Goal: Task Accomplishment & Management: Manage account settings

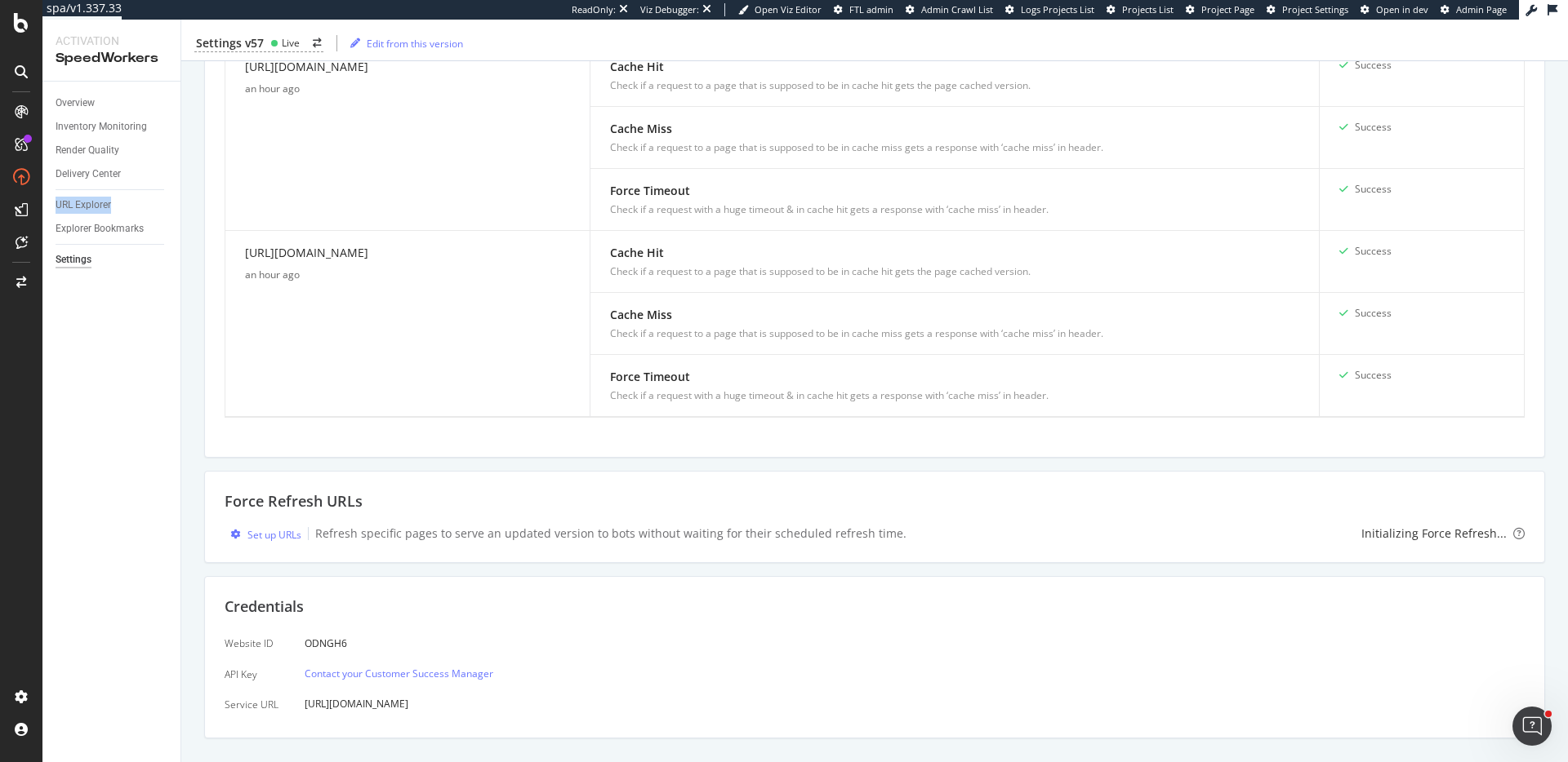
scroll to position [1265, 0]
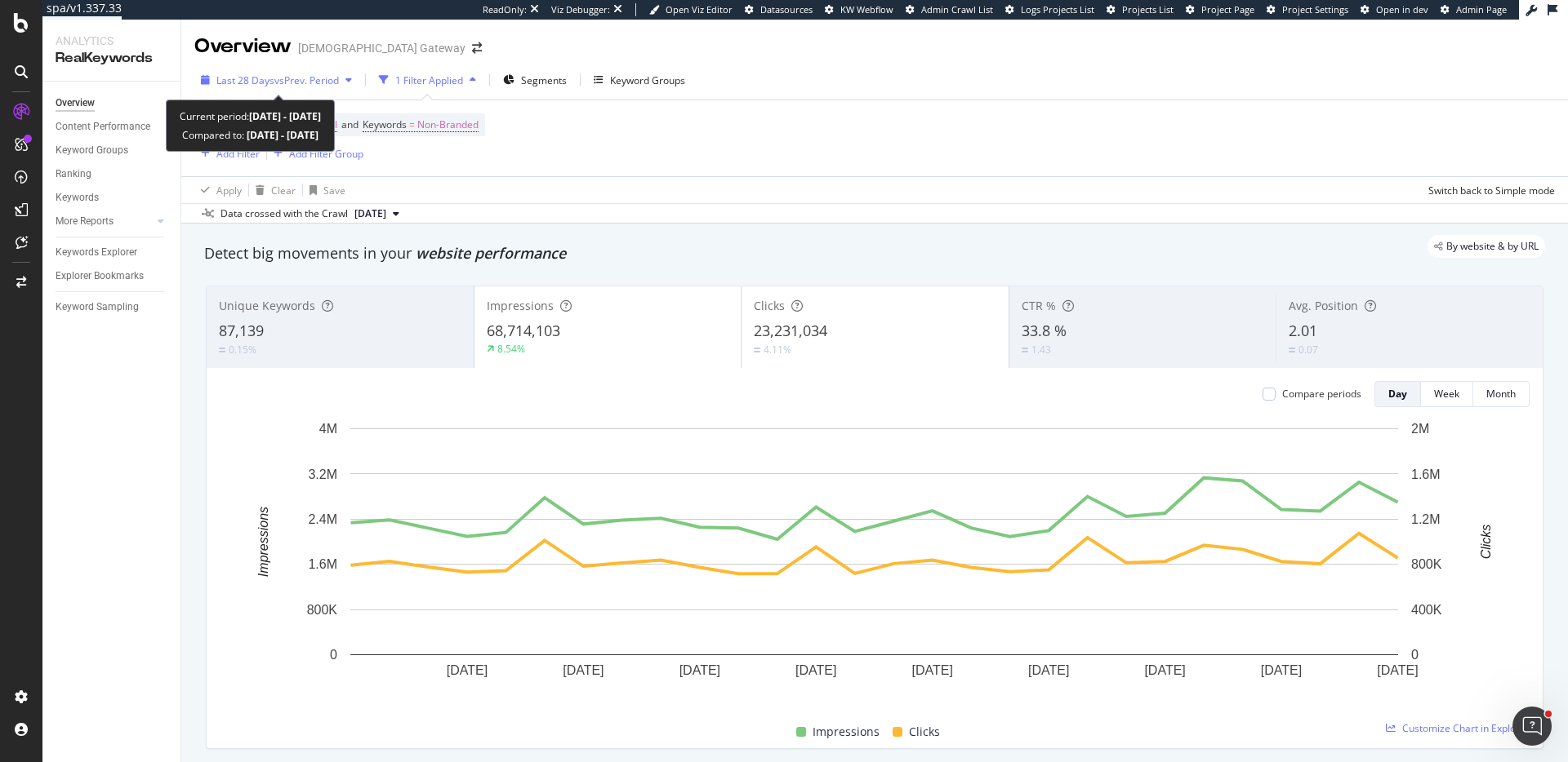
click at [337, 73] on span "vs Prev. Period" at bounding box center [307, 80] width 65 height 14
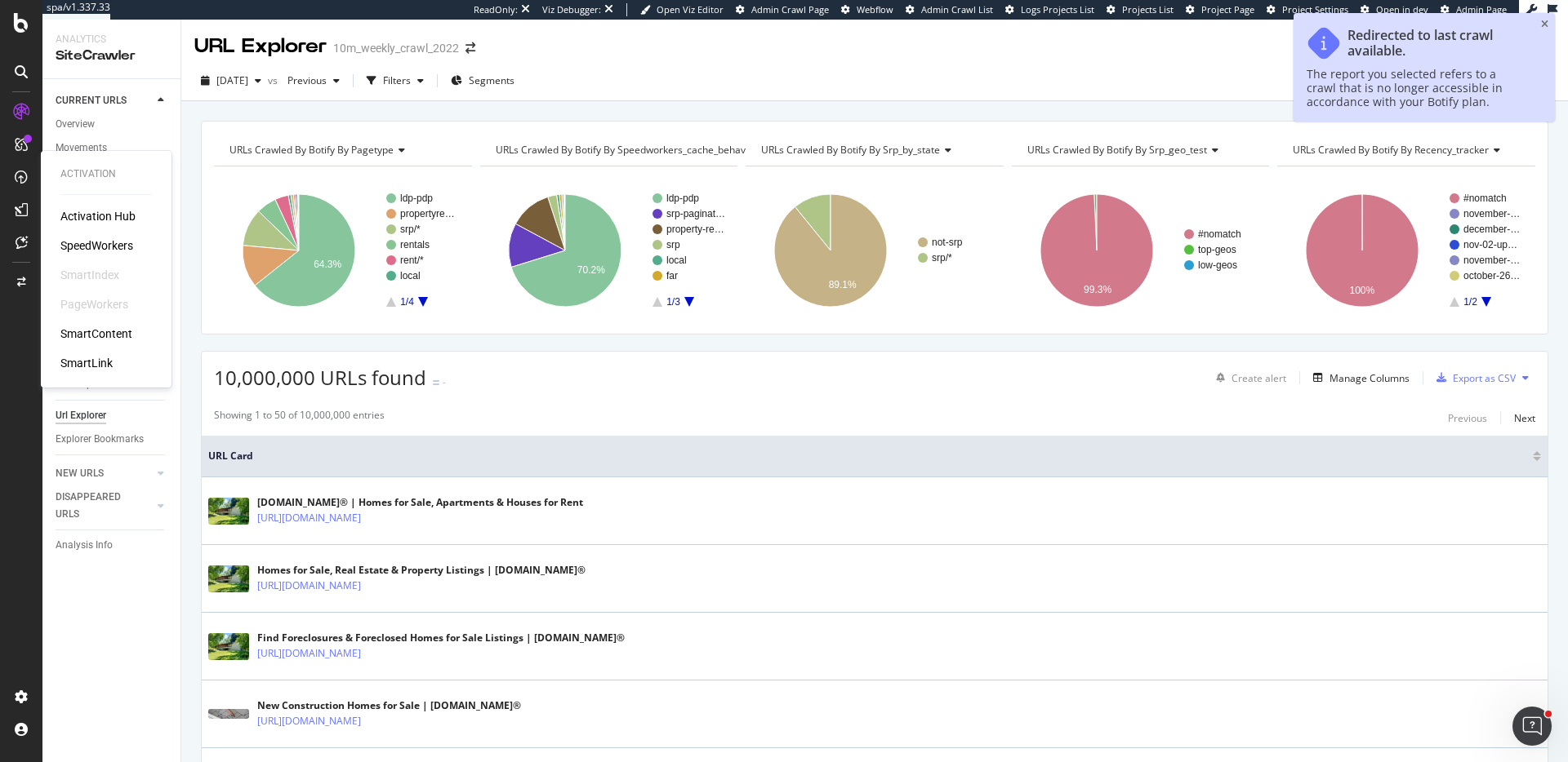
click at [80, 236] on div "Activation Hub SpeedWorkers SmartIndex PageWorkers SmartContent SmartLink" at bounding box center [105, 289] width 92 height 164
click at [92, 245] on div "SpeedWorkers" at bounding box center [96, 246] width 73 height 17
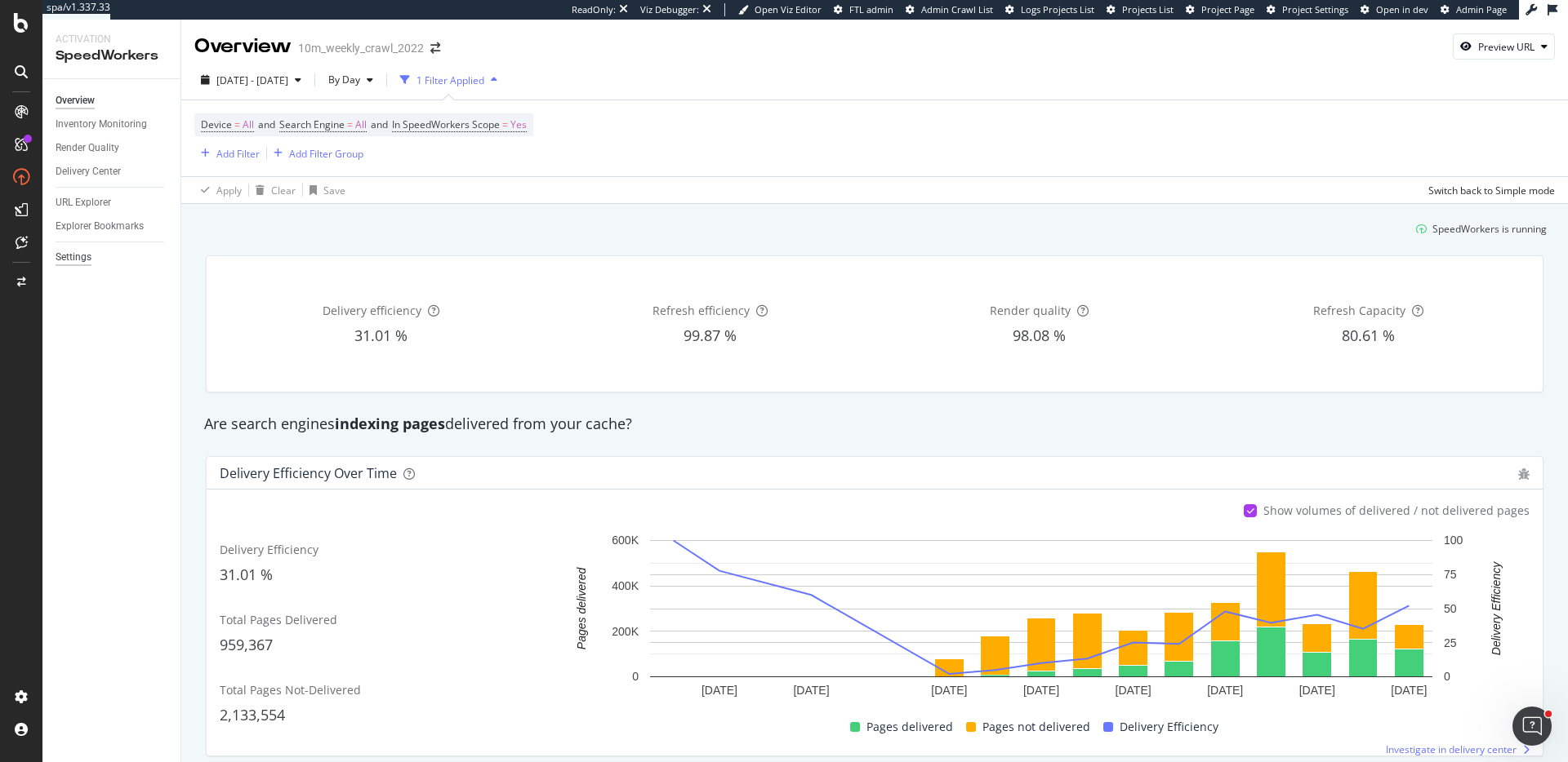
click at [78, 259] on div "Settings" at bounding box center [73, 257] width 36 height 18
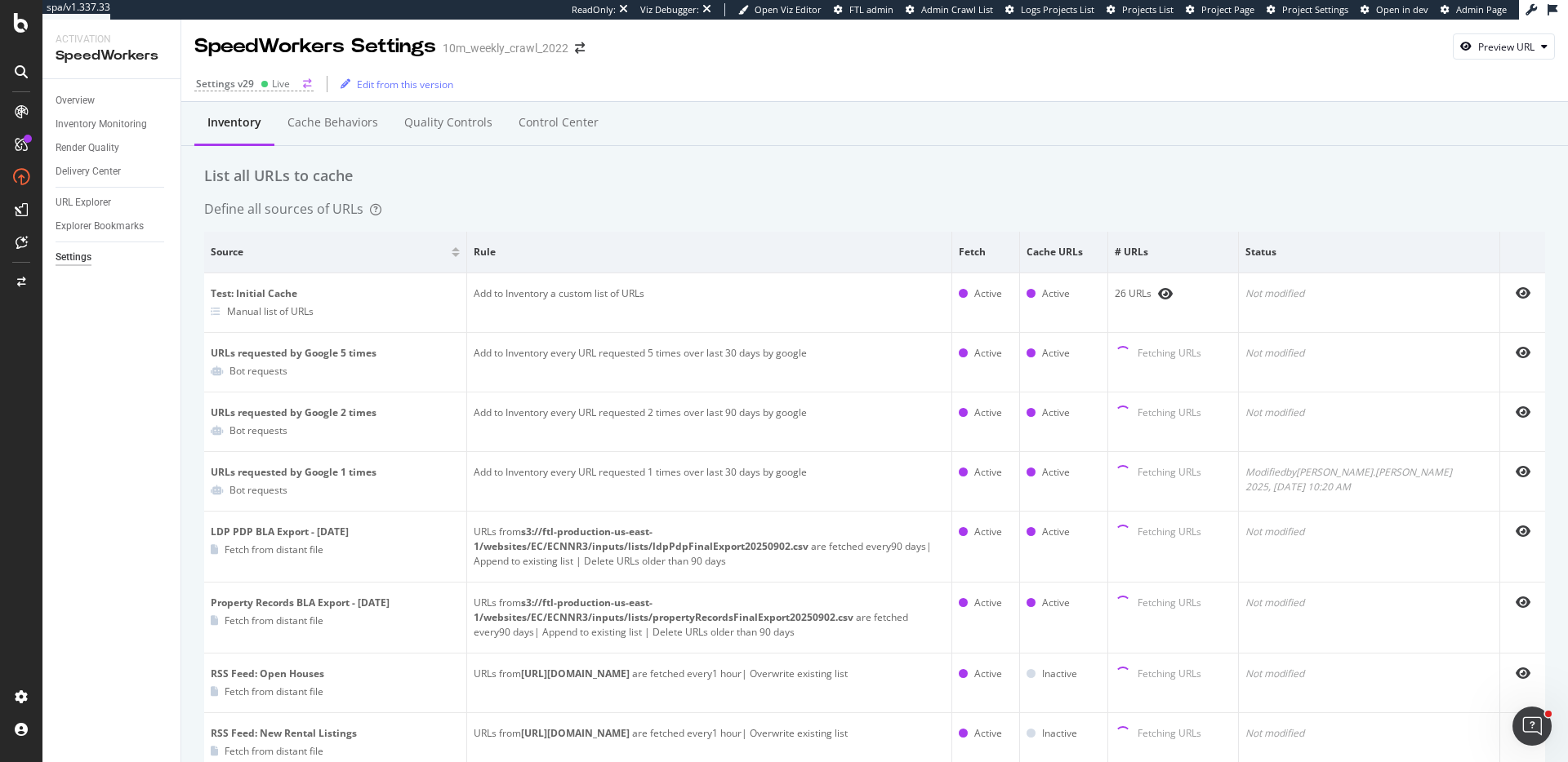
click at [261, 89] on div "Live" at bounding box center [276, 83] width 30 height 14
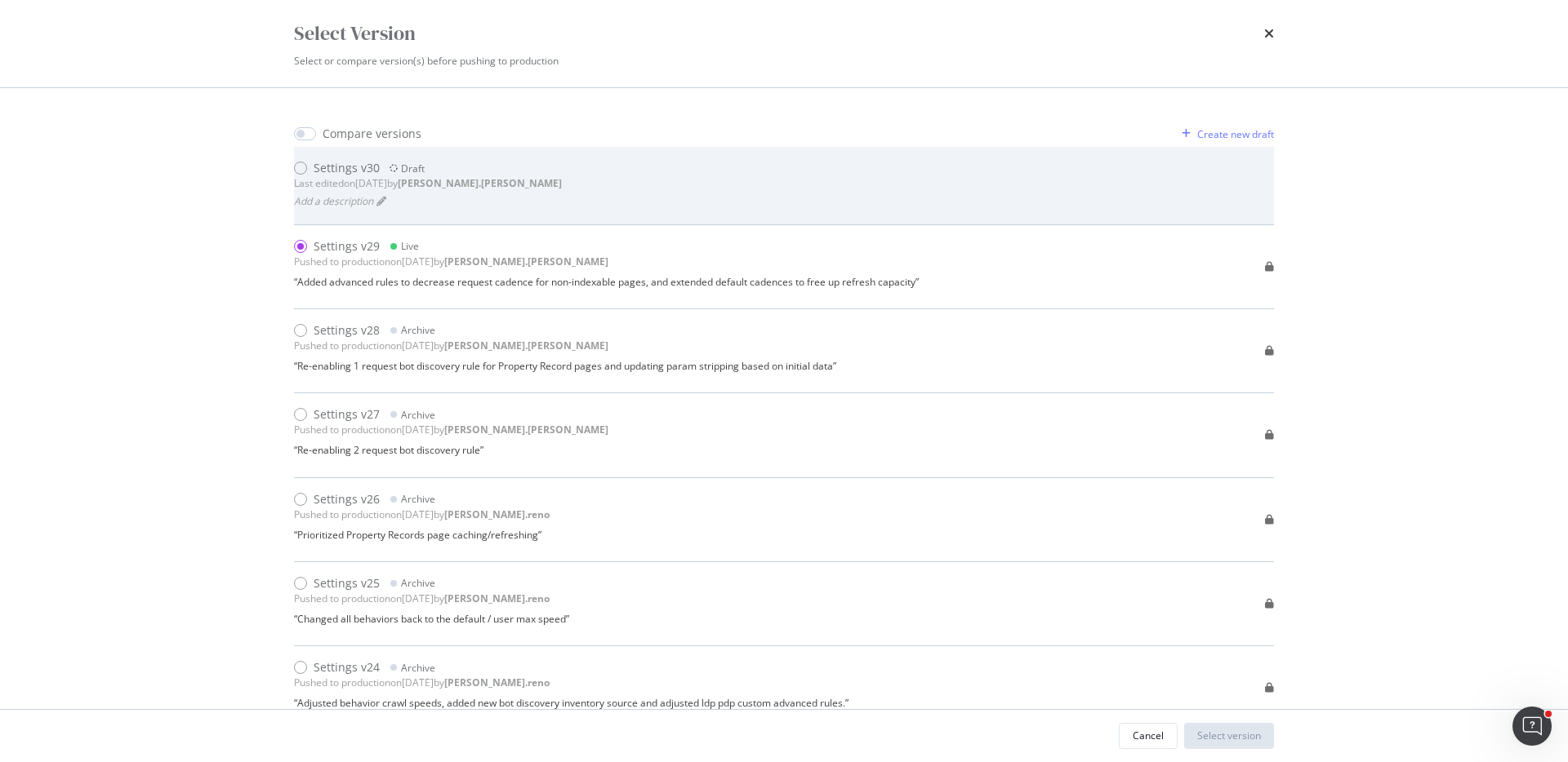
click at [552, 187] on div "Settings v30 Draft Last edited on 2025 Sep 18th by robert.salerno Add a descrip…" at bounding box center [784, 185] width 980 height 51
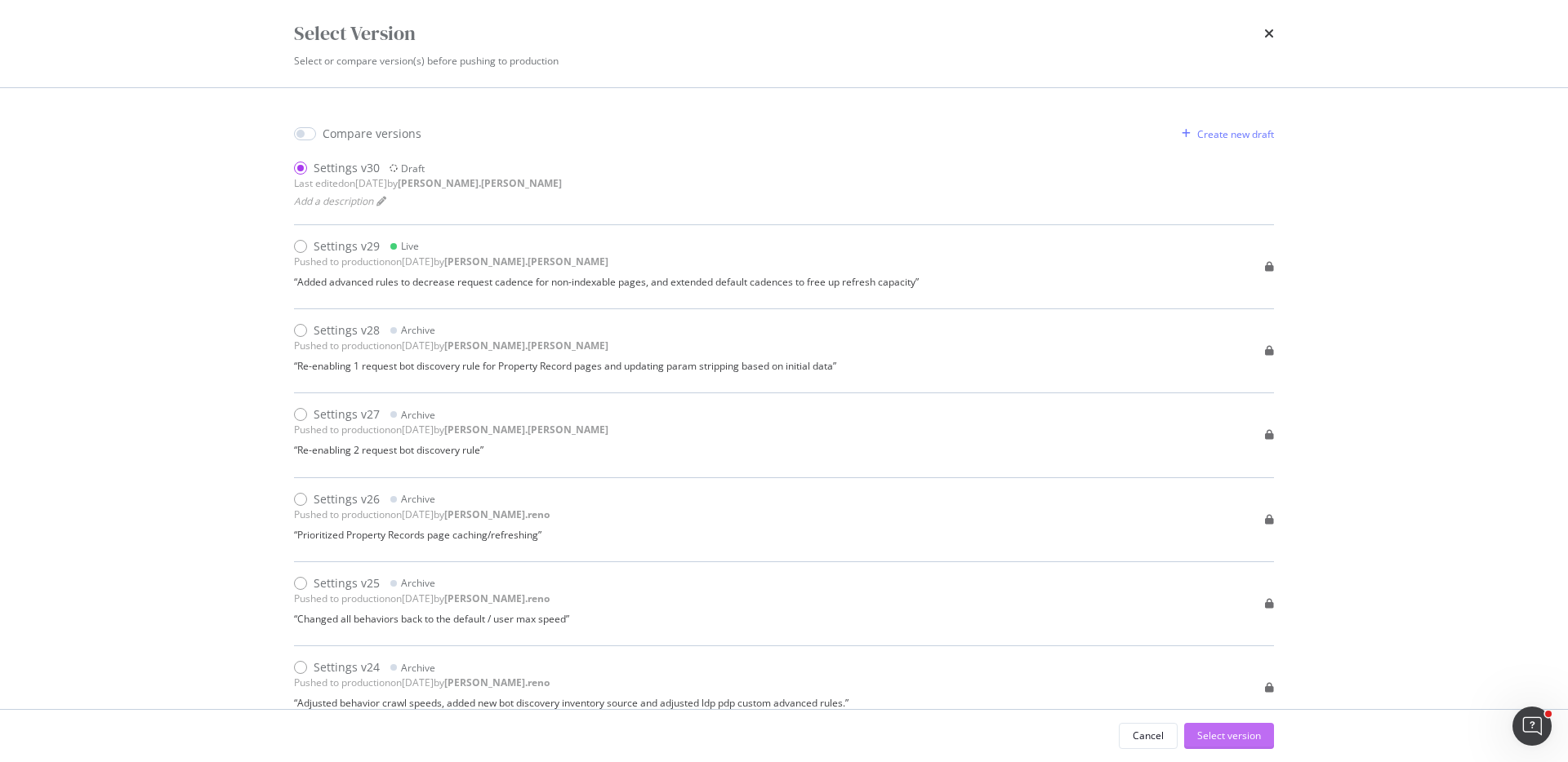
click at [1225, 727] on div "Select version" at bounding box center [1228, 736] width 64 height 24
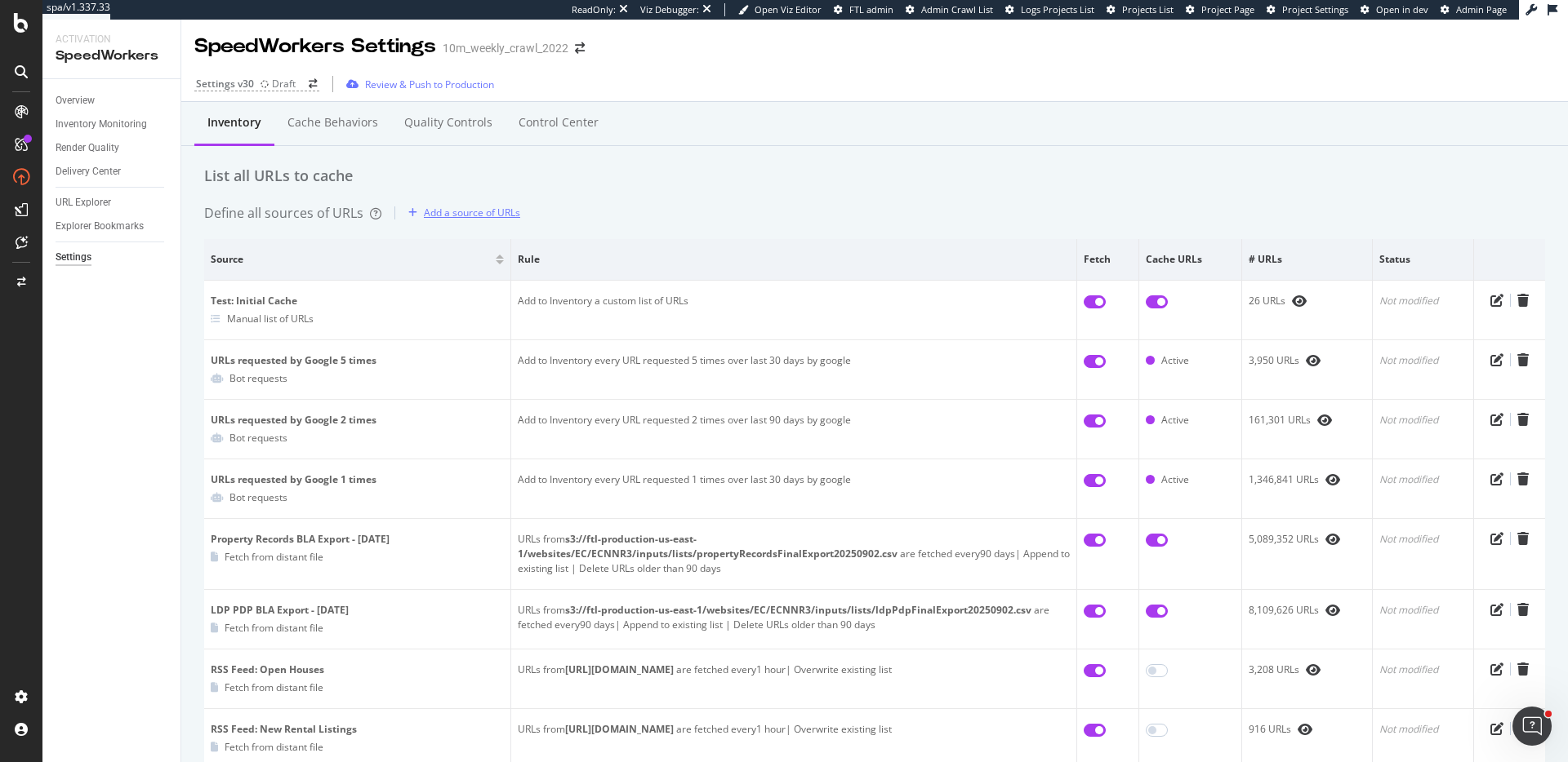
click at [463, 207] on div "Add a source of URLs" at bounding box center [472, 212] width 96 height 14
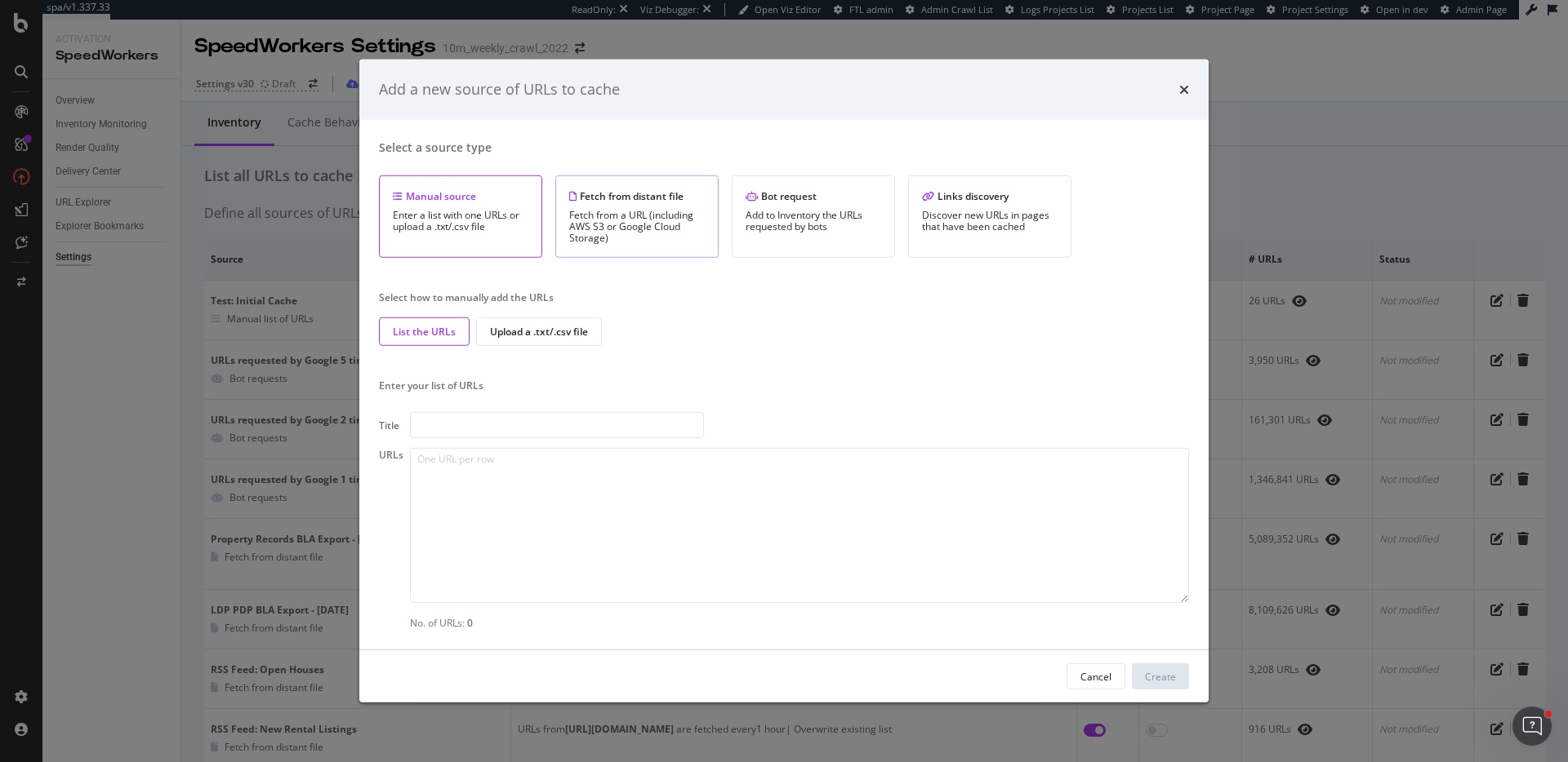
click at [634, 221] on div "Fetch from a URL (including AWS S3 or Google Cloud Storage)" at bounding box center [636, 227] width 136 height 34
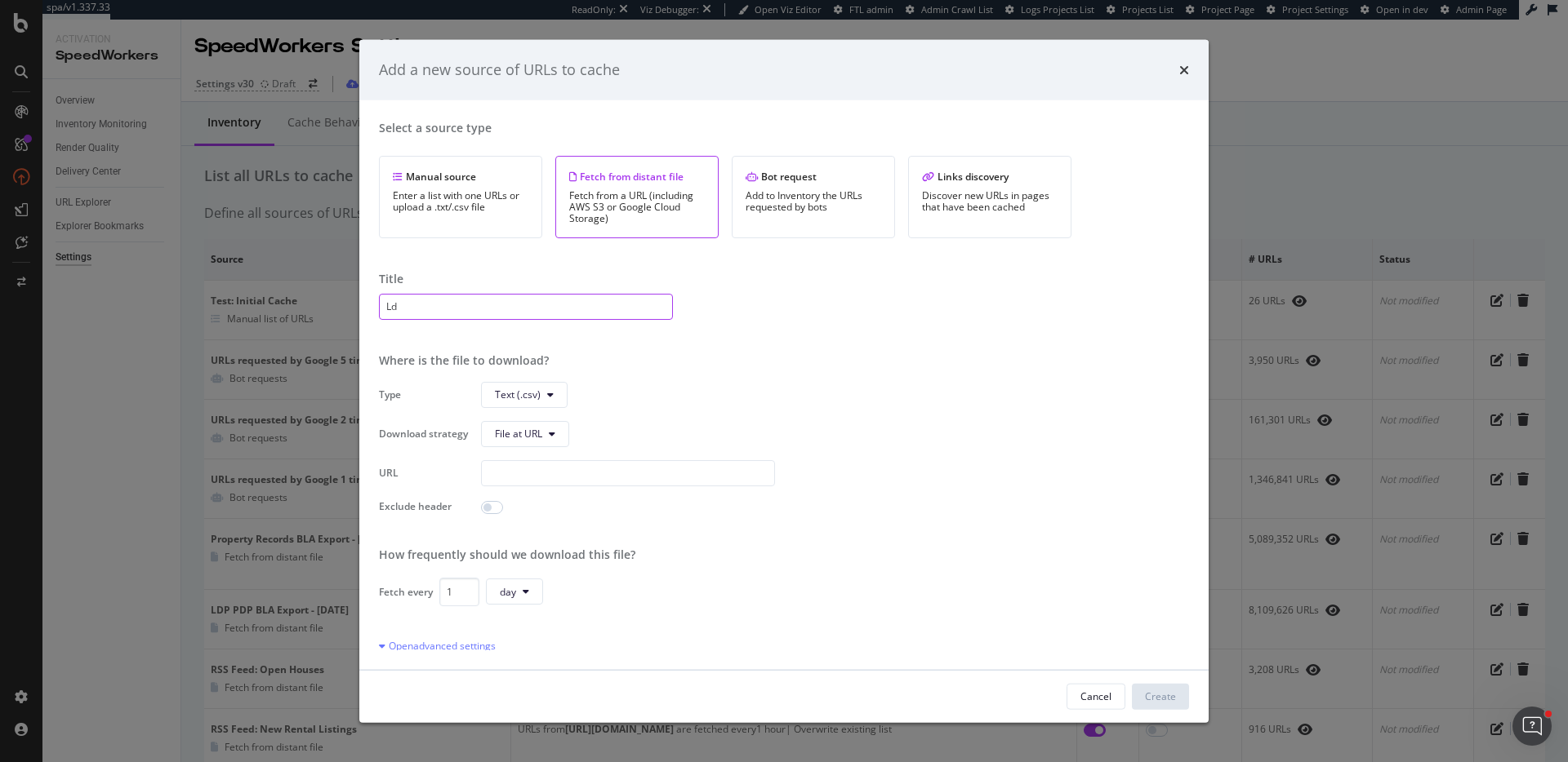
type input "L"
type input "ldpPdp: up to 08-23-2025"
paste input "s3://ftl-production-us-east-1/websites/EC/ECNNR3/inputs/lists/realtorLdpPdp0823…"
type input "s3://ftl-production-us-east-1/websites/EC/ECNNR3/inputs/lists/realtorLdpPdp0823…"
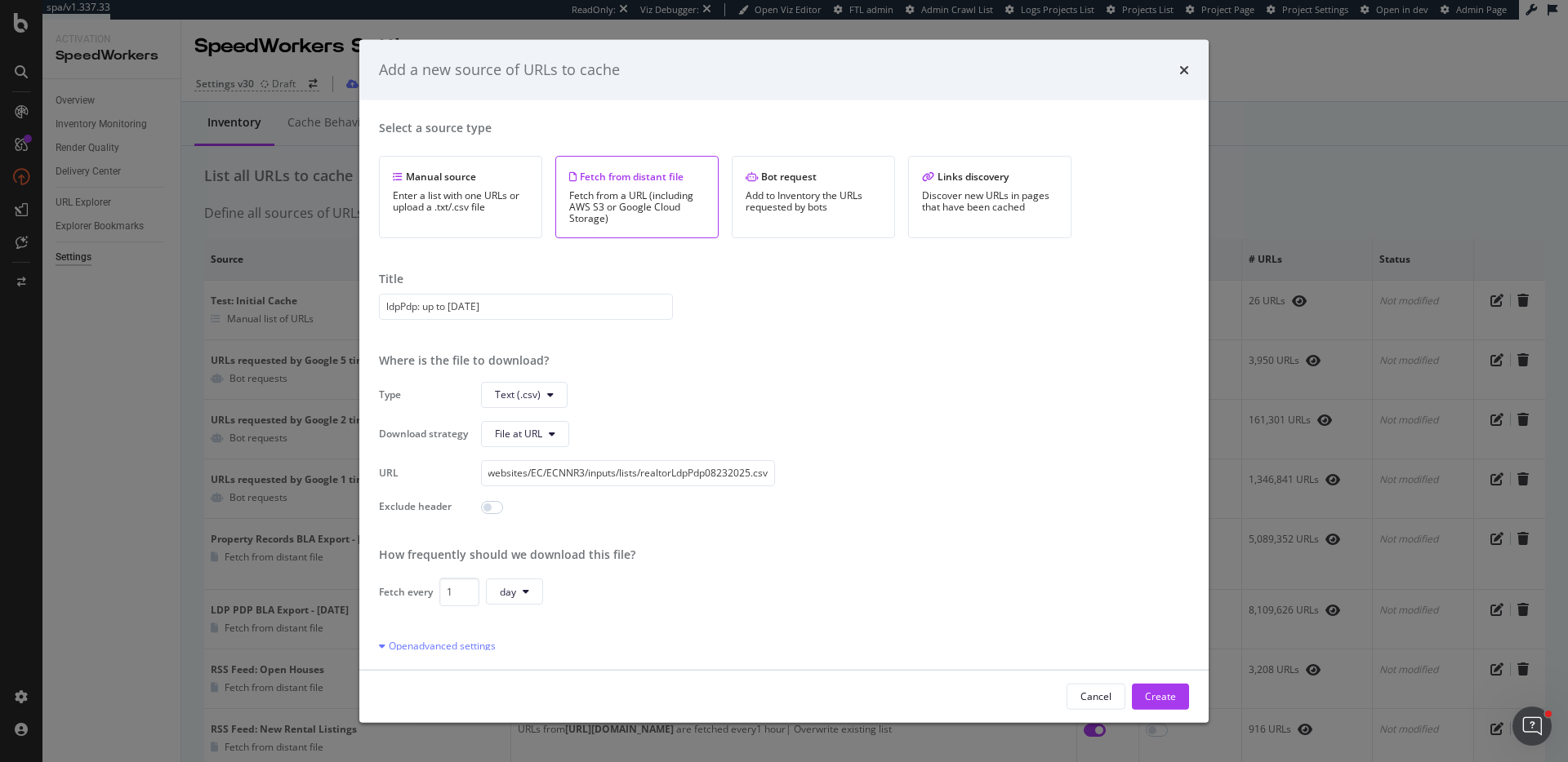
click at [491, 502] on input "modal" at bounding box center [492, 507] width 22 height 13
checkbox input "true"
type input "2"
click at [518, 535] on input "2" at bounding box center [514, 539] width 39 height 26
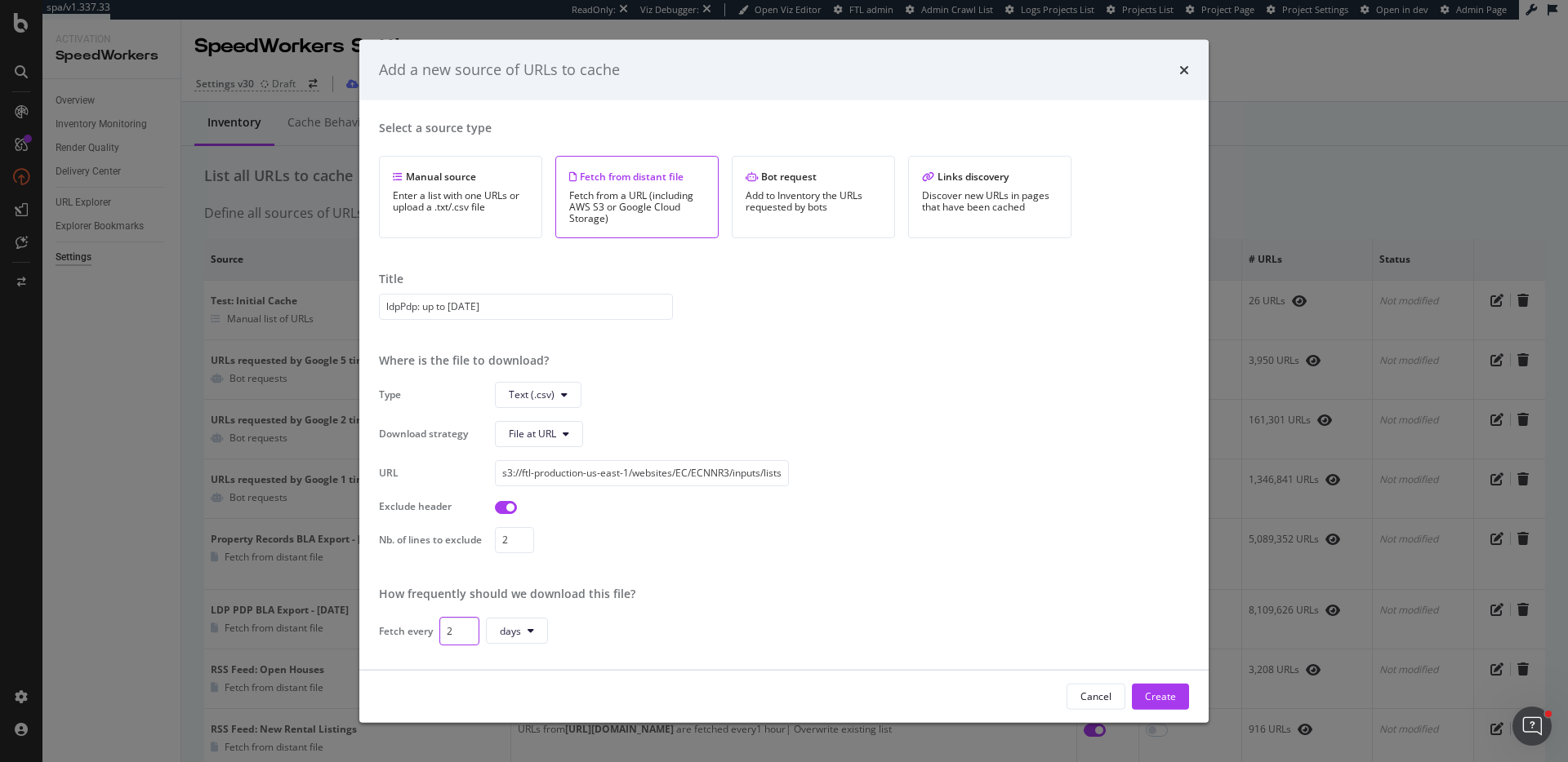
drag, startPoint x: 462, startPoint y: 629, endPoint x: 447, endPoint y: 629, distance: 15.0
click at [447, 629] on input "2" at bounding box center [459, 630] width 40 height 29
drag, startPoint x: 455, startPoint y: 630, endPoint x: 401, endPoint y: 619, distance: 55.1
click at [401, 619] on div "Fetch every 16 days" at bounding box center [784, 630] width 810 height 29
click at [977, 595] on div "How frequently should we download this file?" at bounding box center [784, 594] width 810 height 17
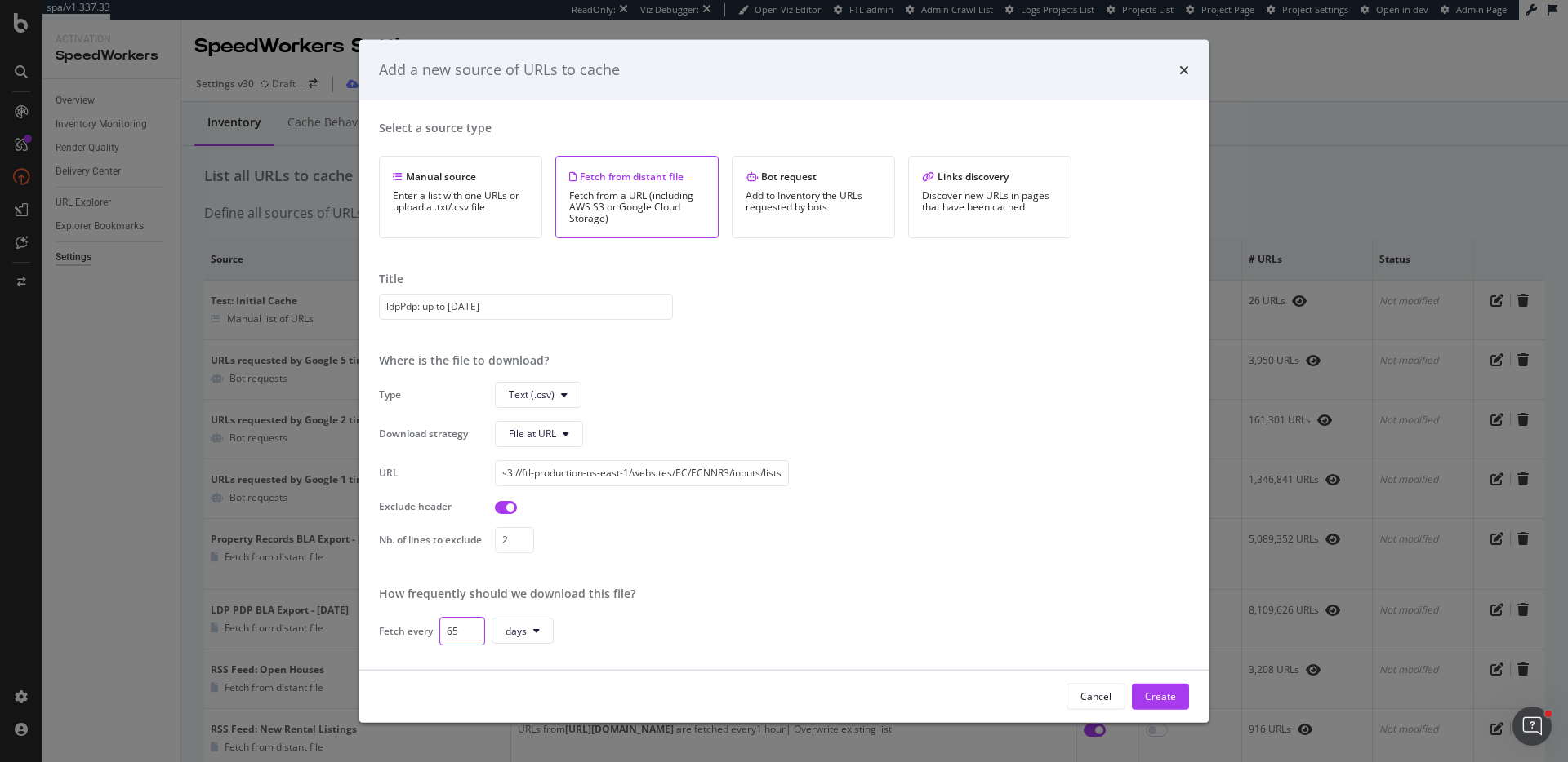
click at [458, 627] on input "65" at bounding box center [462, 630] width 45 height 29
type input "90"
click at [772, 590] on div "How frequently should we download this file?" at bounding box center [784, 594] width 810 height 17
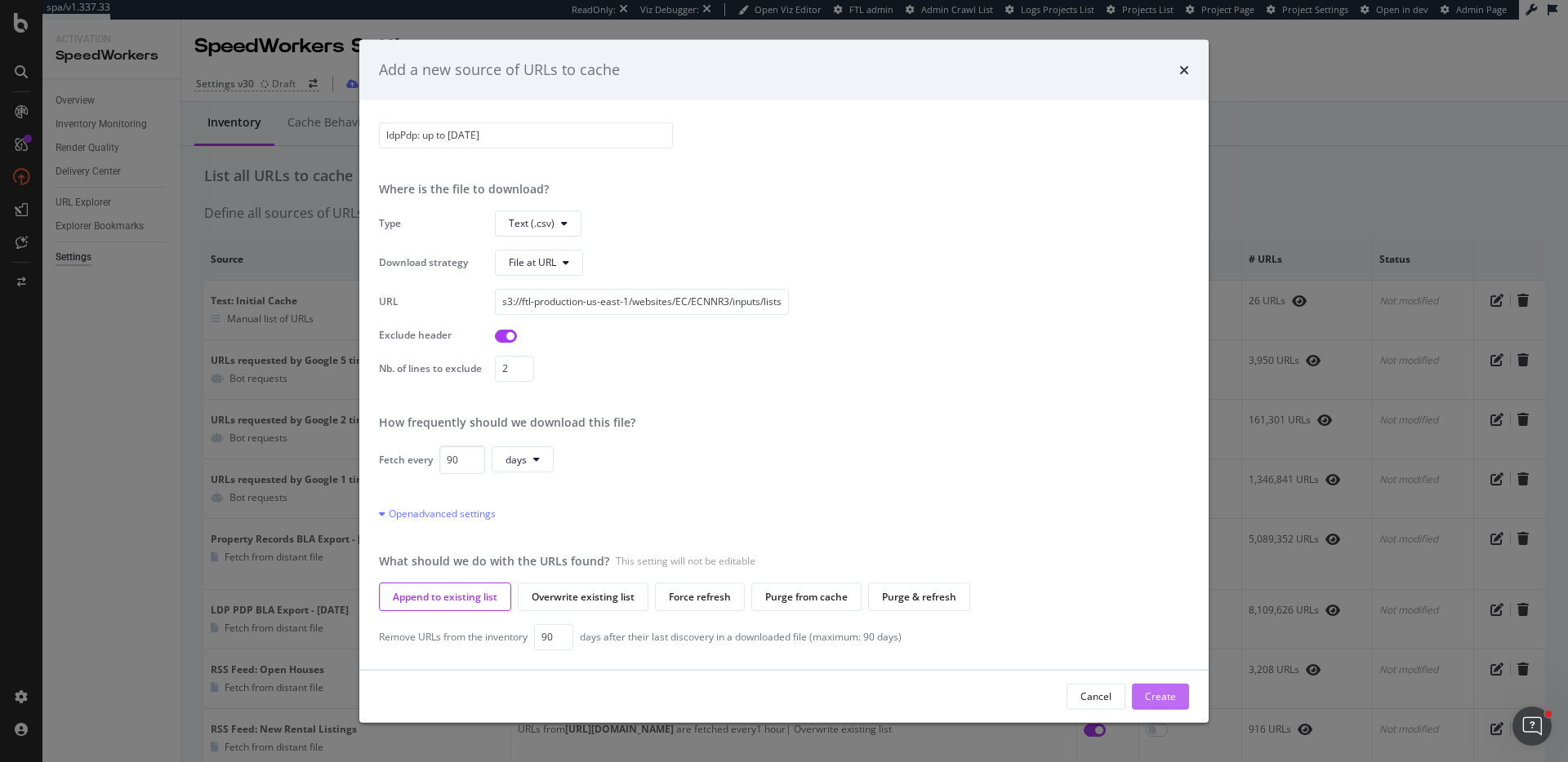
click at [1172, 703] on div "Create" at bounding box center [1160, 696] width 31 height 14
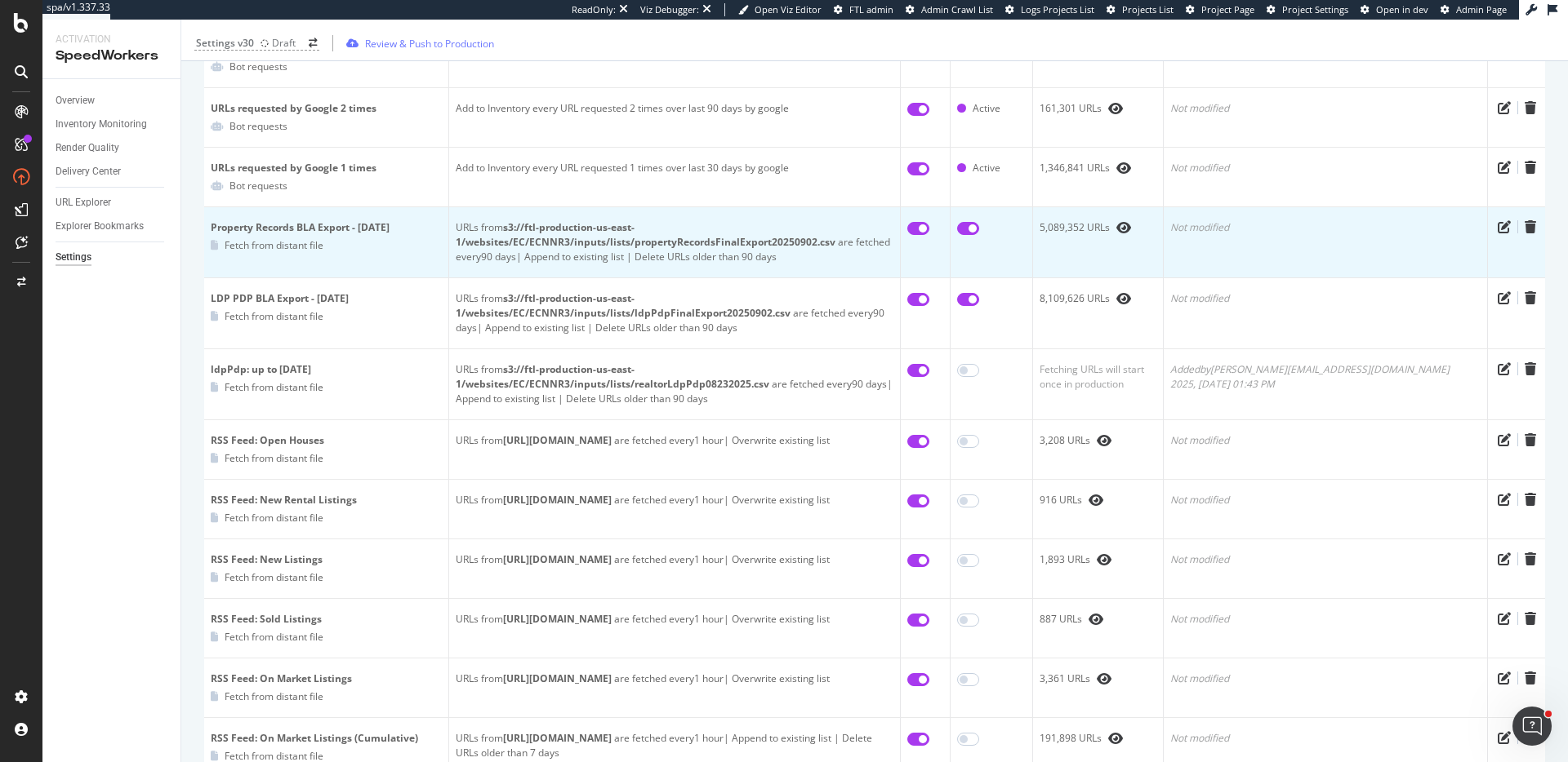
scroll to position [294, 0]
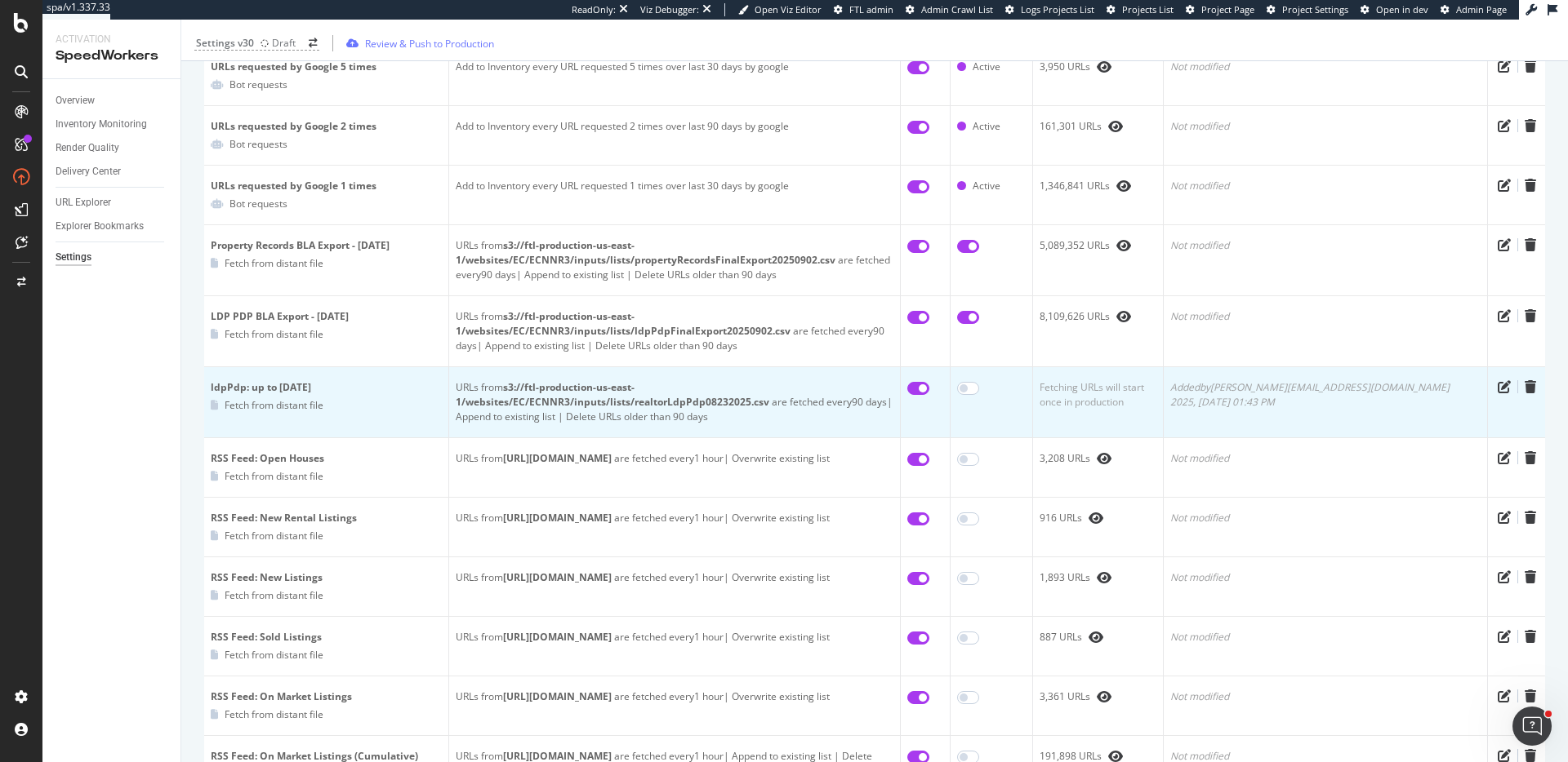
drag, startPoint x: 335, startPoint y: 379, endPoint x: 227, endPoint y: 372, distance: 108.2
click at [211, 380] on div "ldpPdp: up to 08-23-2025" at bounding box center [327, 387] width 231 height 15
copy div "ldpPdp: up to 08-23-2025"
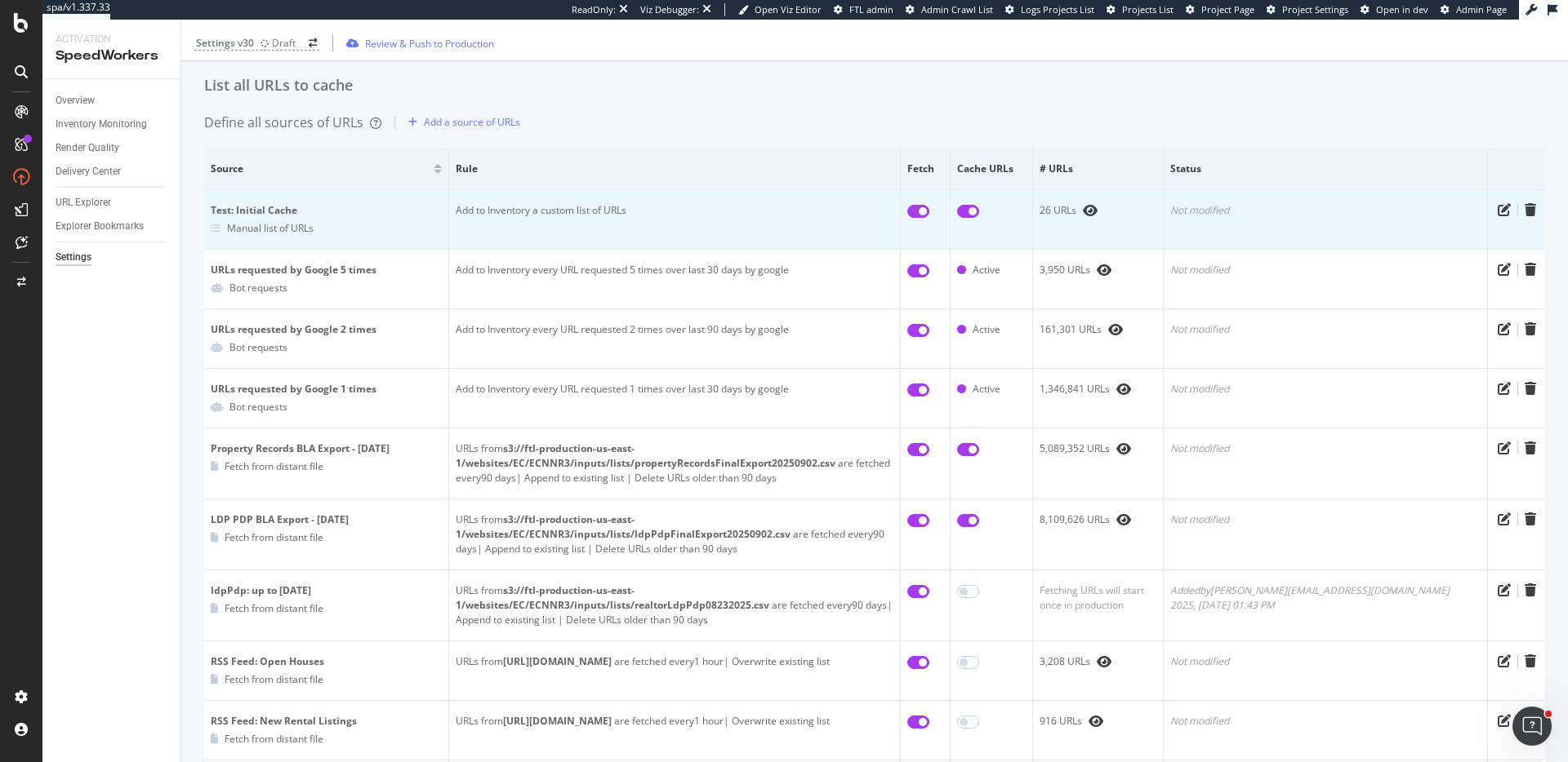
scroll to position [84, 0]
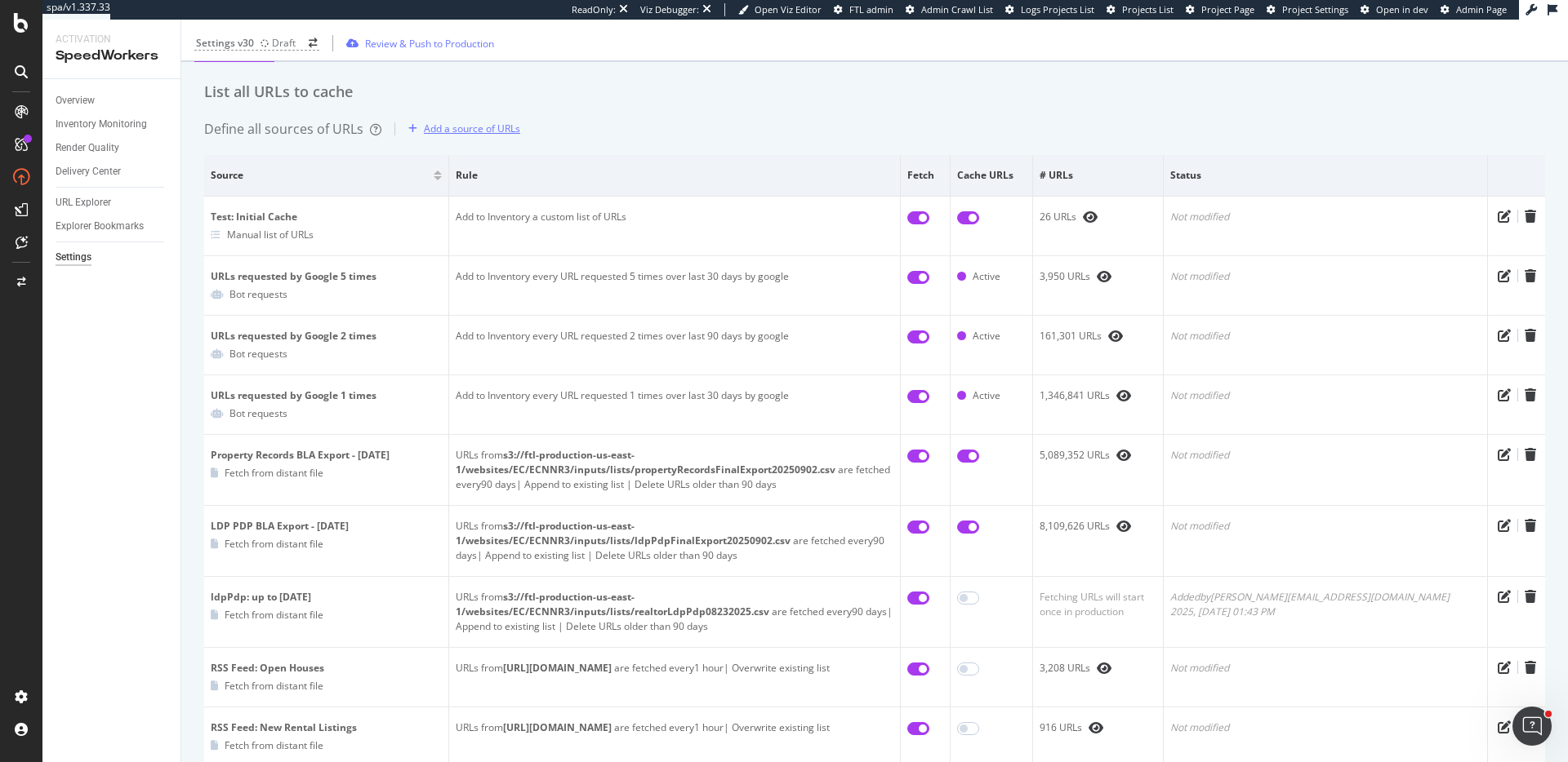
click at [467, 122] on div "Add a source of URLs" at bounding box center [472, 129] width 96 height 14
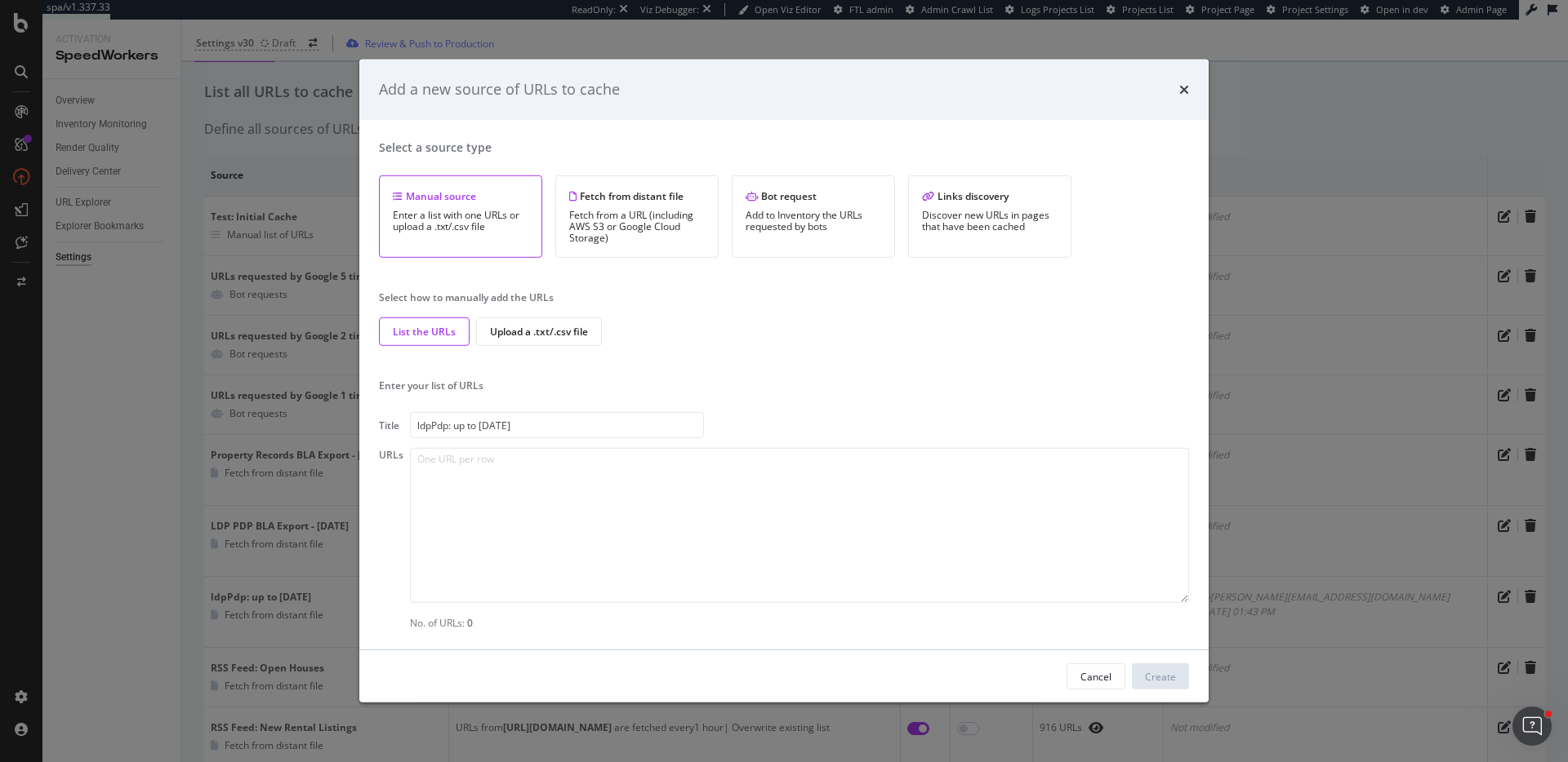
type input "ldpPdp: up to 09-15-2025"
click at [612, 240] on div "Fetch from a URL (including AWS S3 or Google Cloud Storage)" at bounding box center [636, 227] width 136 height 34
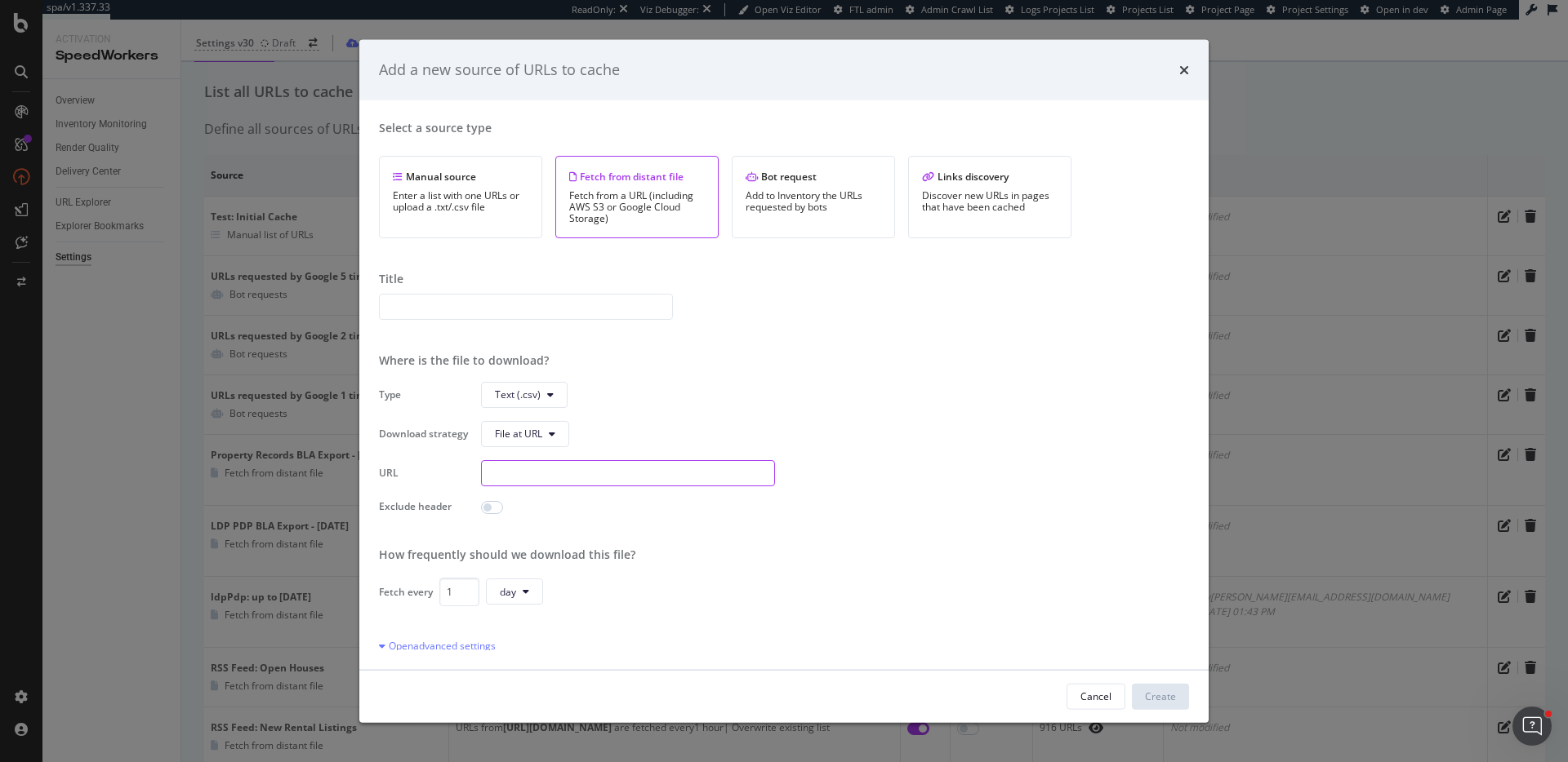
click at [544, 473] on input "modal" at bounding box center [628, 473] width 294 height 26
paste input "s3://ftl-production-us-east-1/websites/EC/ECNNR3/inputs/lists/realtorLdpPdp0916…"
type input "s3://ftl-production-us-east-1/websites/EC/ECNNR3/inputs/lists/realtorLdpPdp0916…"
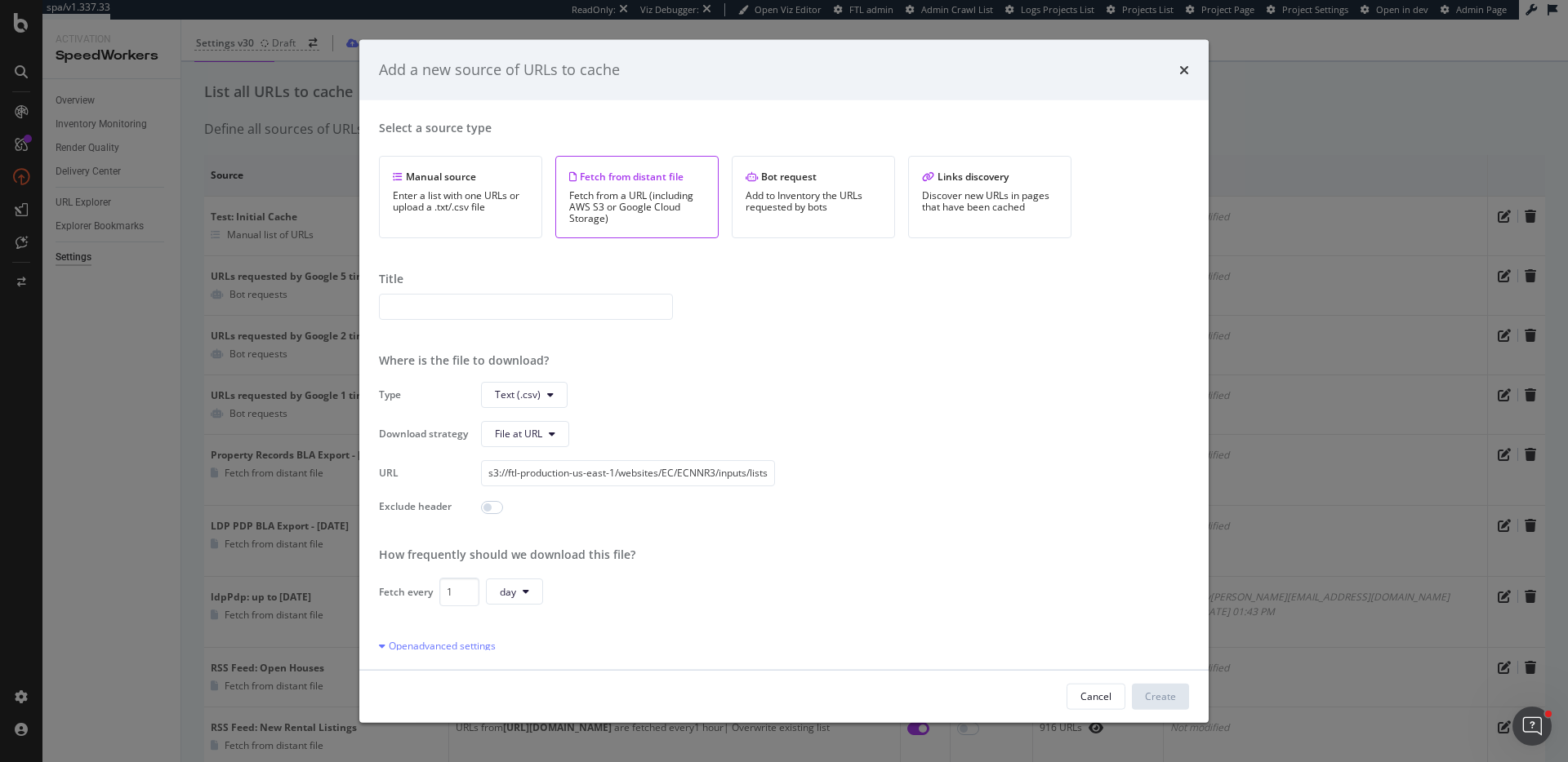
click at [587, 320] on div "Select a source type Manual source Enter a list with one URLs or upload a .txt/…" at bounding box center [784, 385] width 810 height 531
click at [586, 311] on input "modal" at bounding box center [526, 306] width 294 height 26
click at [475, 310] on input "ldpPdp: up to 09-15-2025" at bounding box center [526, 306] width 294 height 26
type input "ldpPdp: up to 09-16-2025"
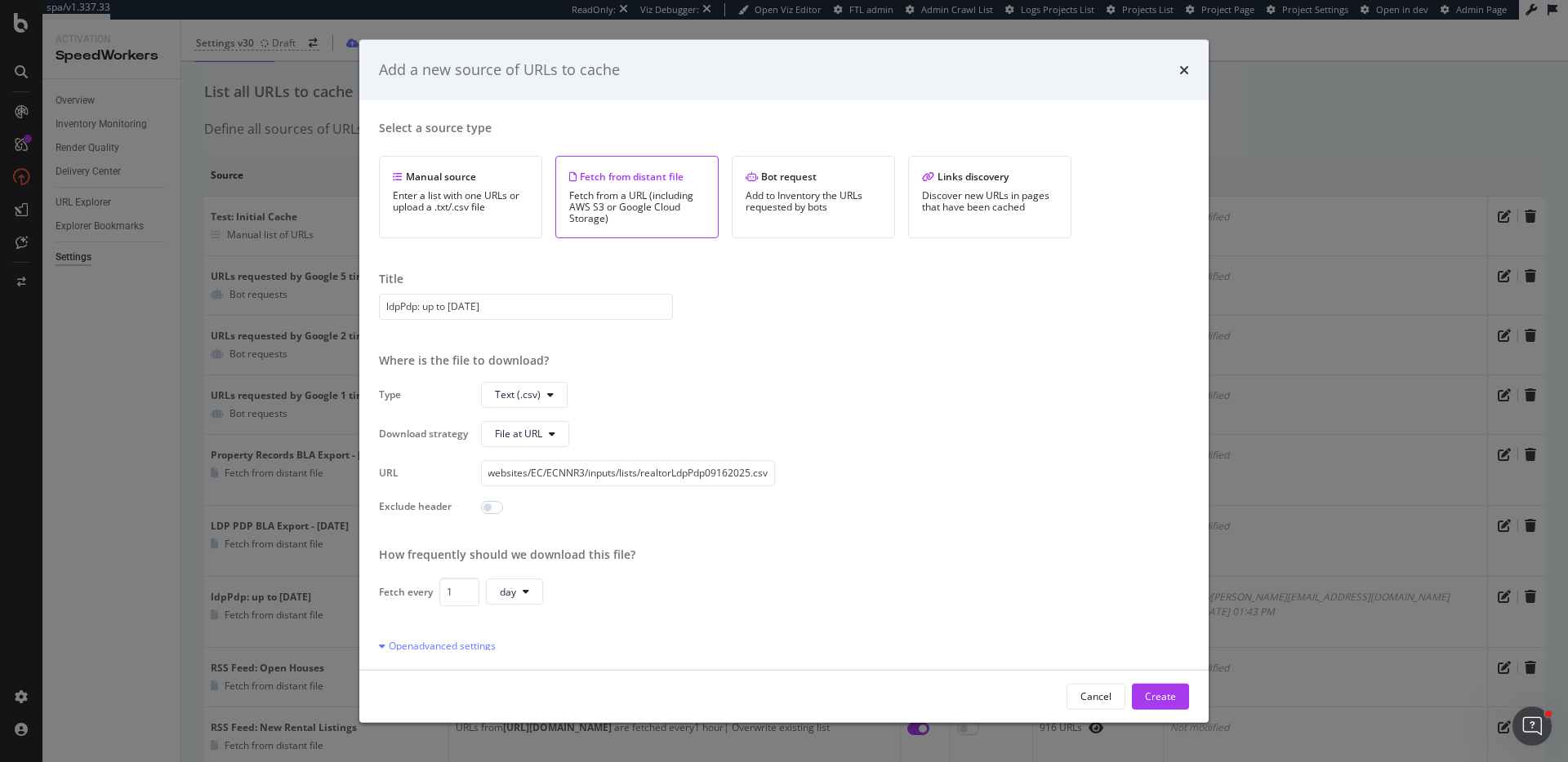
click at [490, 510] on input "modal" at bounding box center [492, 507] width 22 height 13
checkbox input "true"
click at [525, 539] on input "1" at bounding box center [514, 539] width 39 height 26
type input "2"
click at [525, 535] on input "2" at bounding box center [514, 539] width 39 height 26
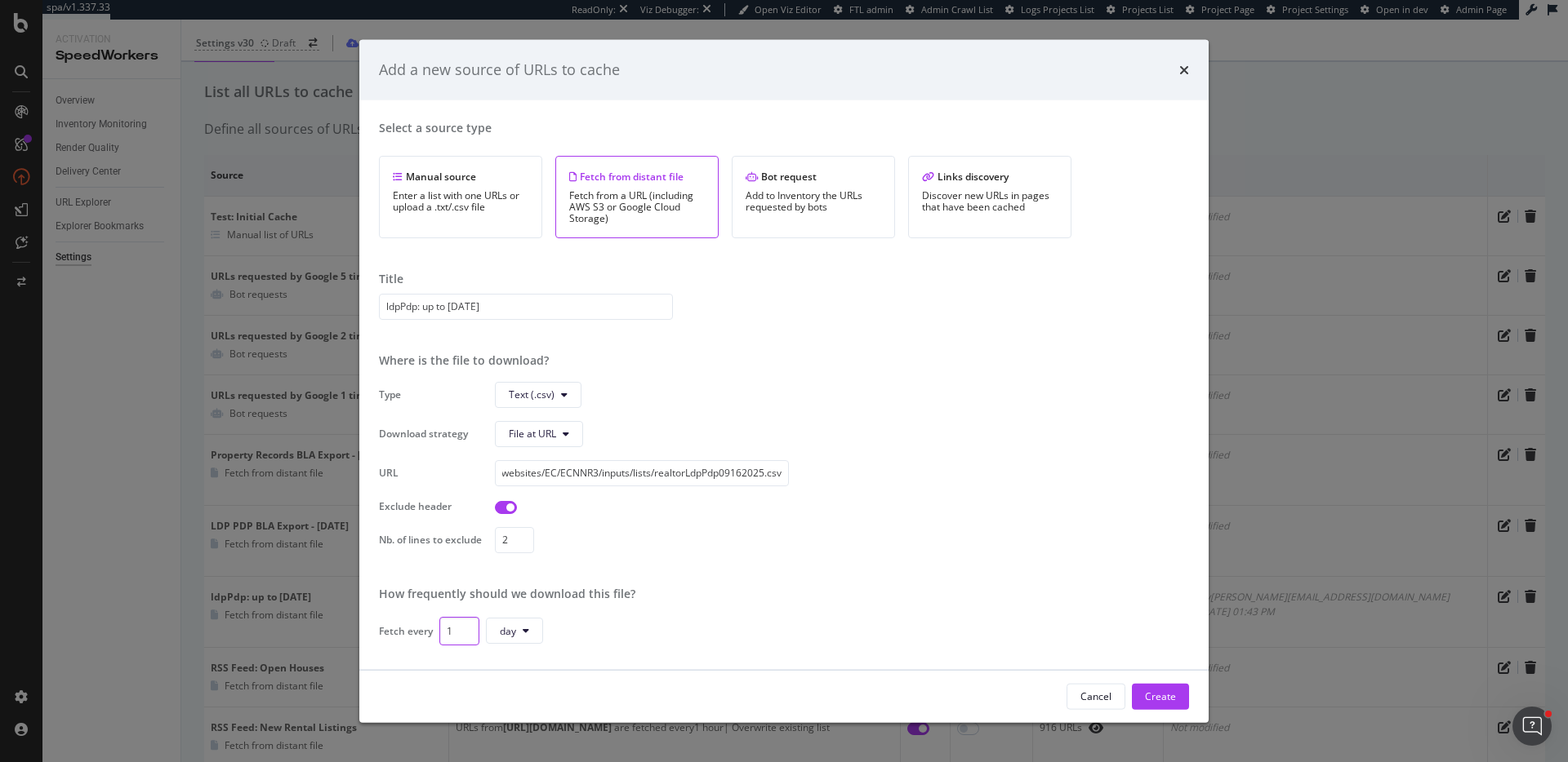
drag, startPoint x: 456, startPoint y: 633, endPoint x: 402, endPoint y: 618, distance: 56.0
click at [402, 618] on div "Fetch every 1 day" at bounding box center [784, 630] width 810 height 29
type input "90"
click at [789, 481] on div "s3://ftl-production-us-east-1/websites/EC/ECNNR3/inputs/lists/realtorLdpPdp0916…" at bounding box center [642, 473] width 294 height 26
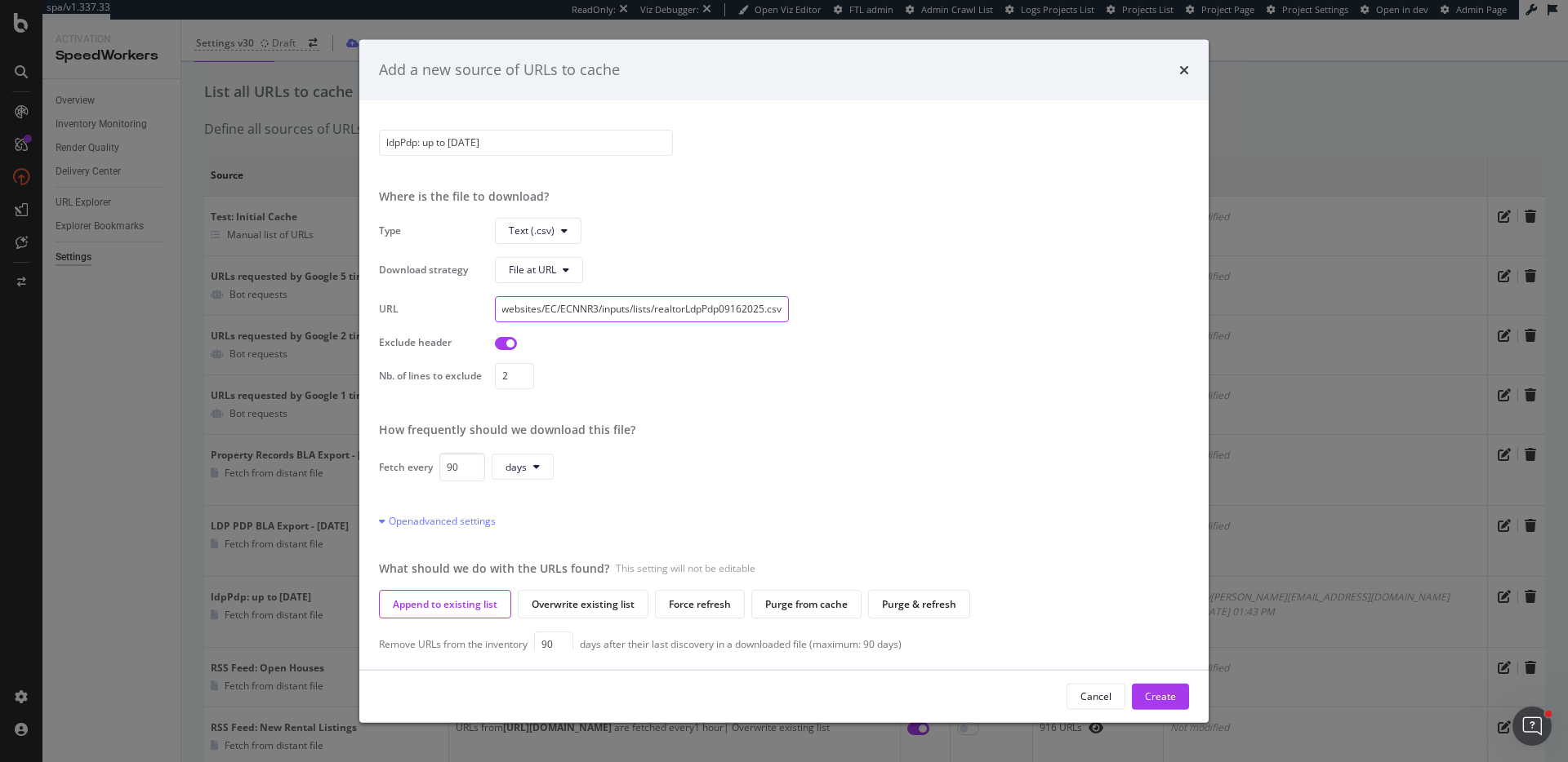
scroll to position [171, 0]
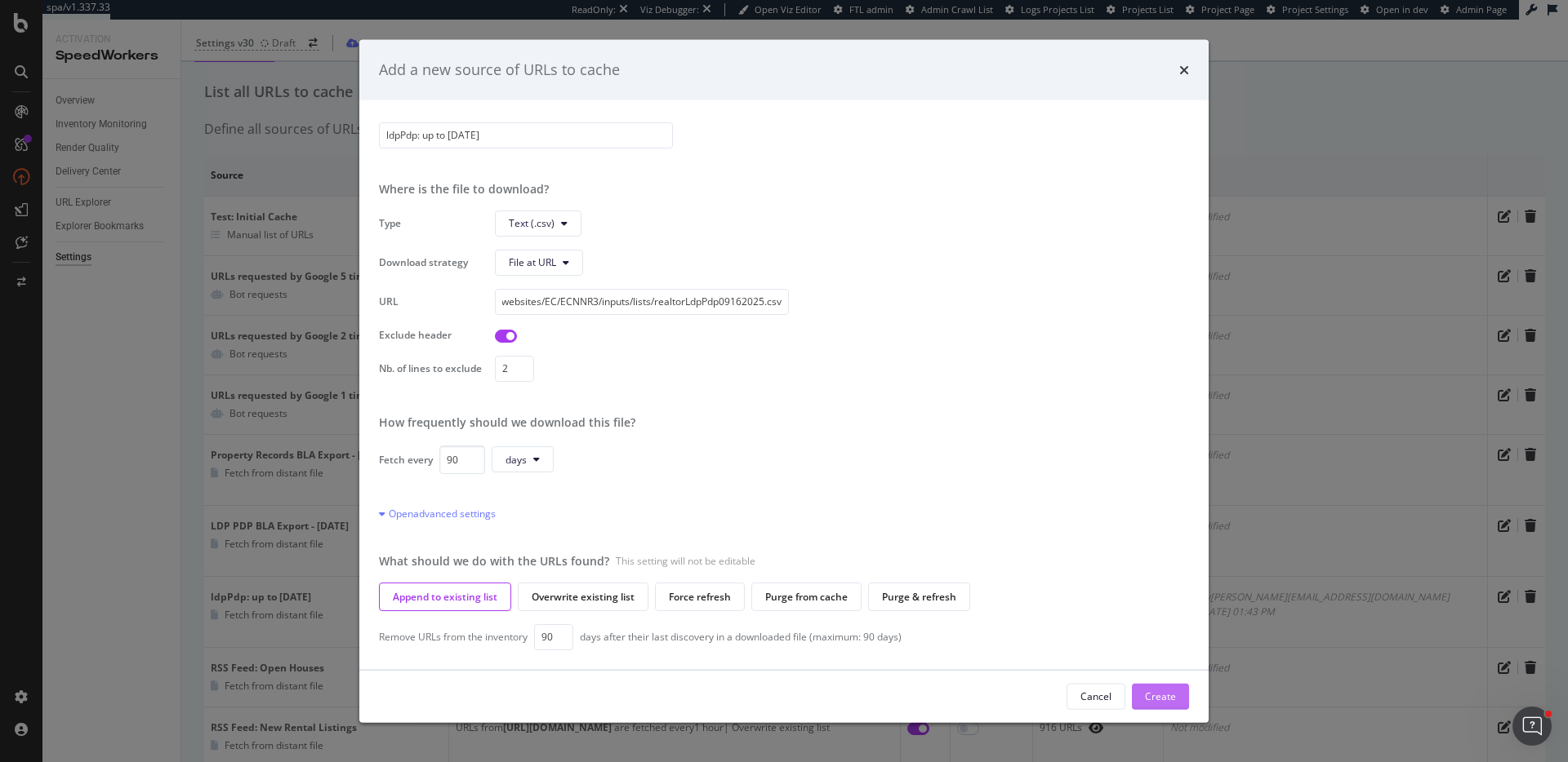
click at [1158, 699] on div "Create" at bounding box center [1160, 696] width 31 height 14
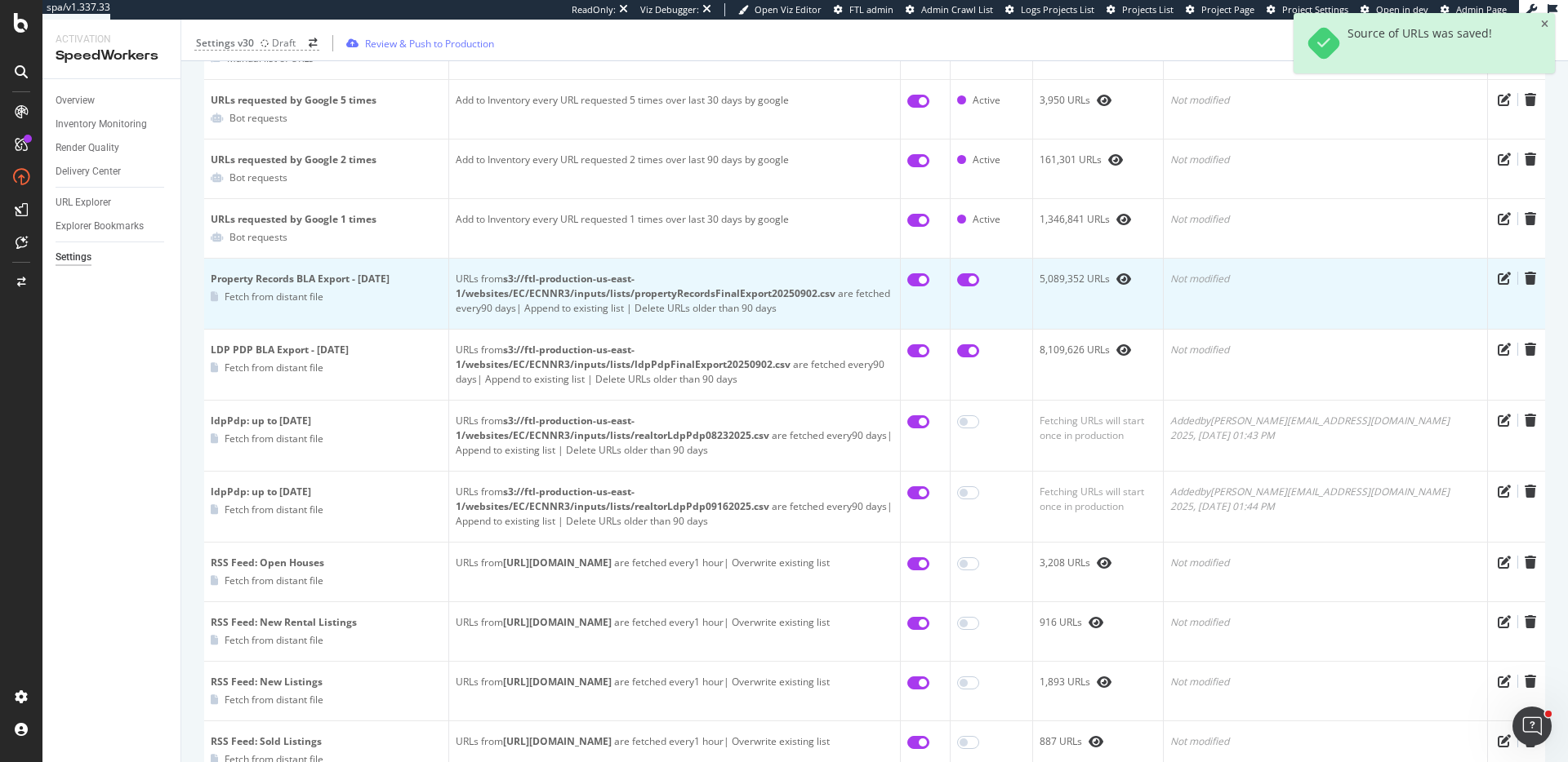
scroll to position [278, 0]
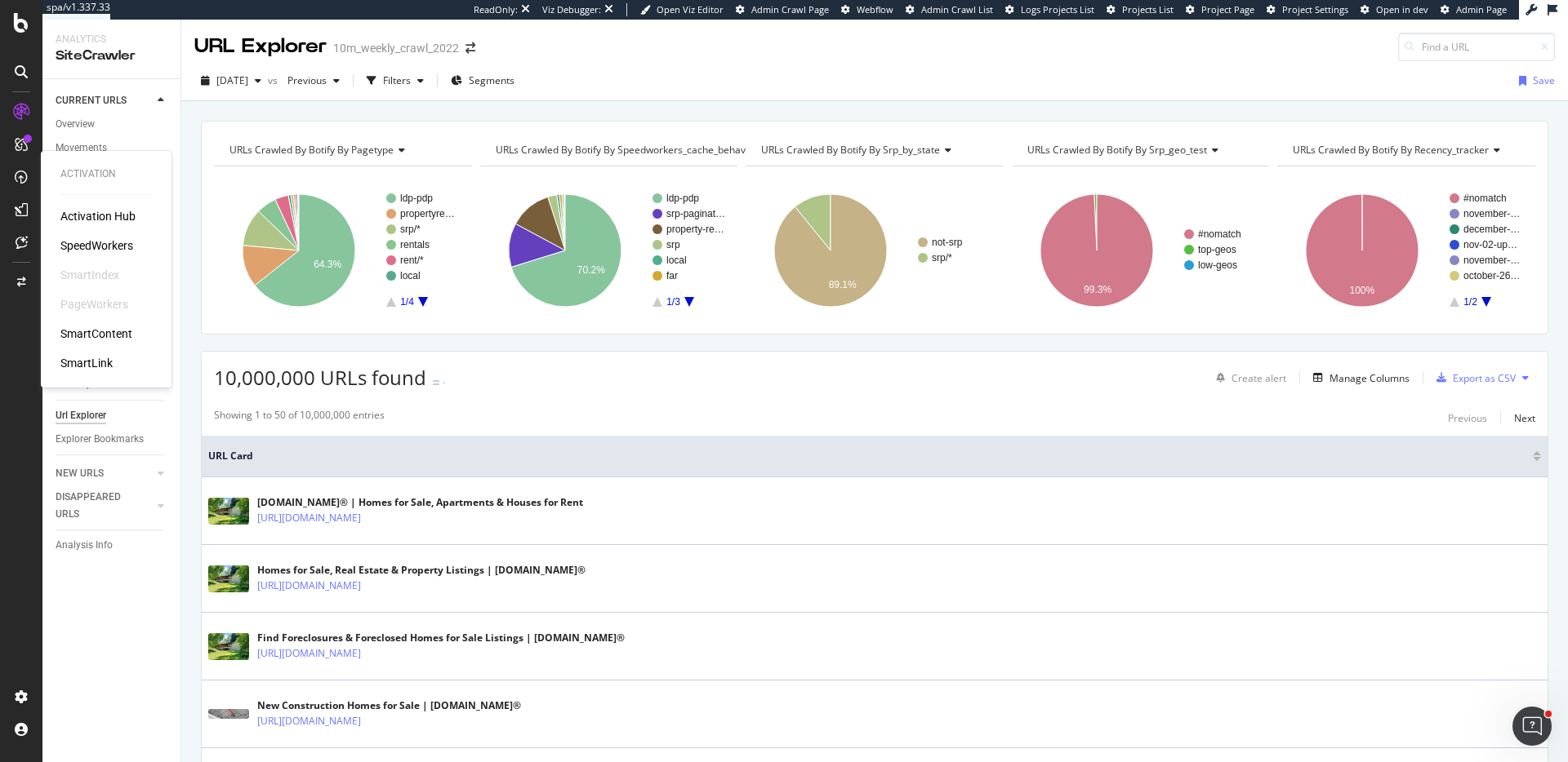
click at [115, 256] on div "Activation Hub SpeedWorkers SmartIndex PageWorkers SmartContent SmartLink" at bounding box center [105, 289] width 92 height 164
click at [118, 252] on div "SpeedWorkers" at bounding box center [96, 246] width 73 height 17
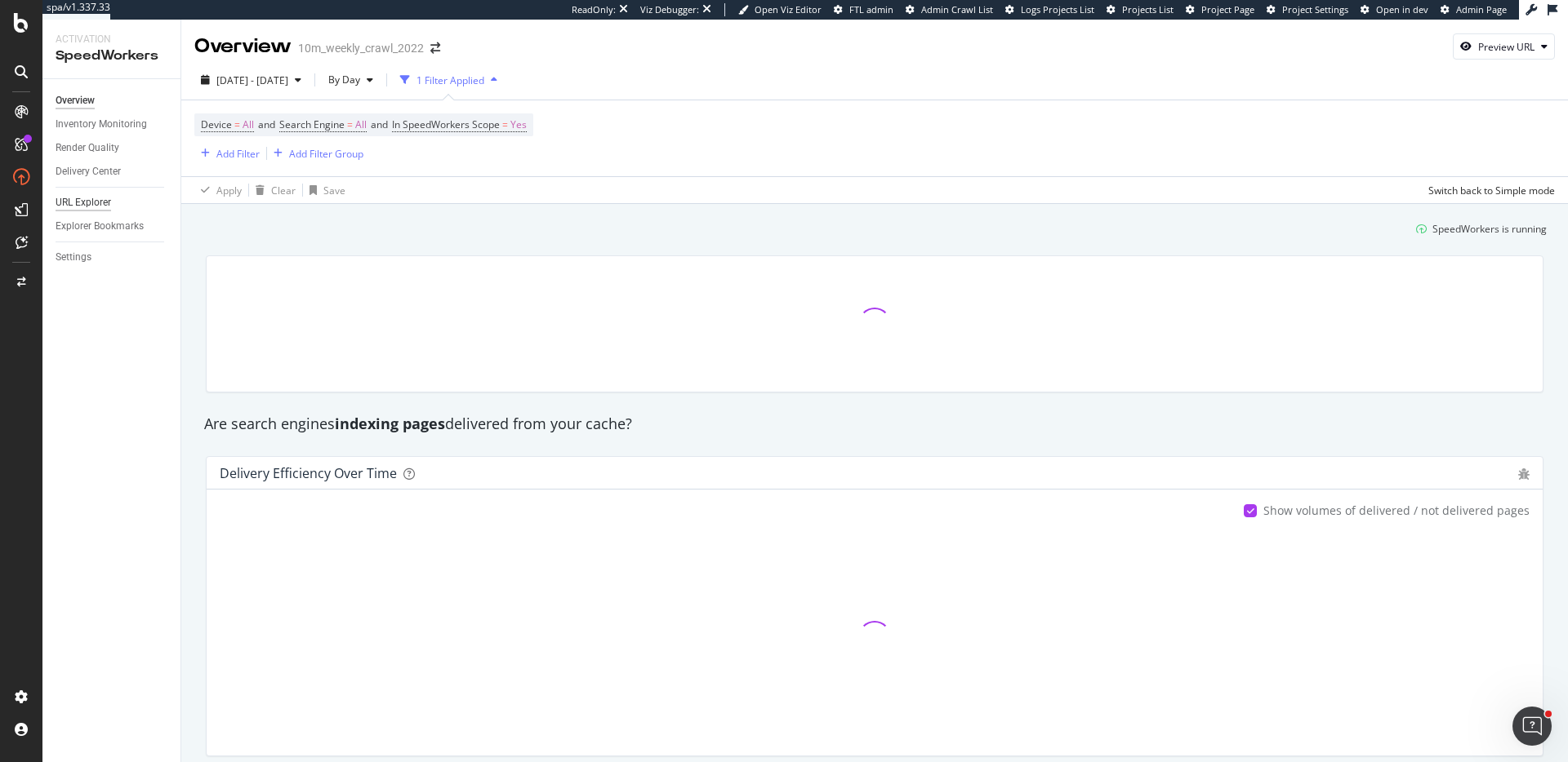
click at [106, 205] on div "URL Explorer" at bounding box center [83, 203] width 56 height 18
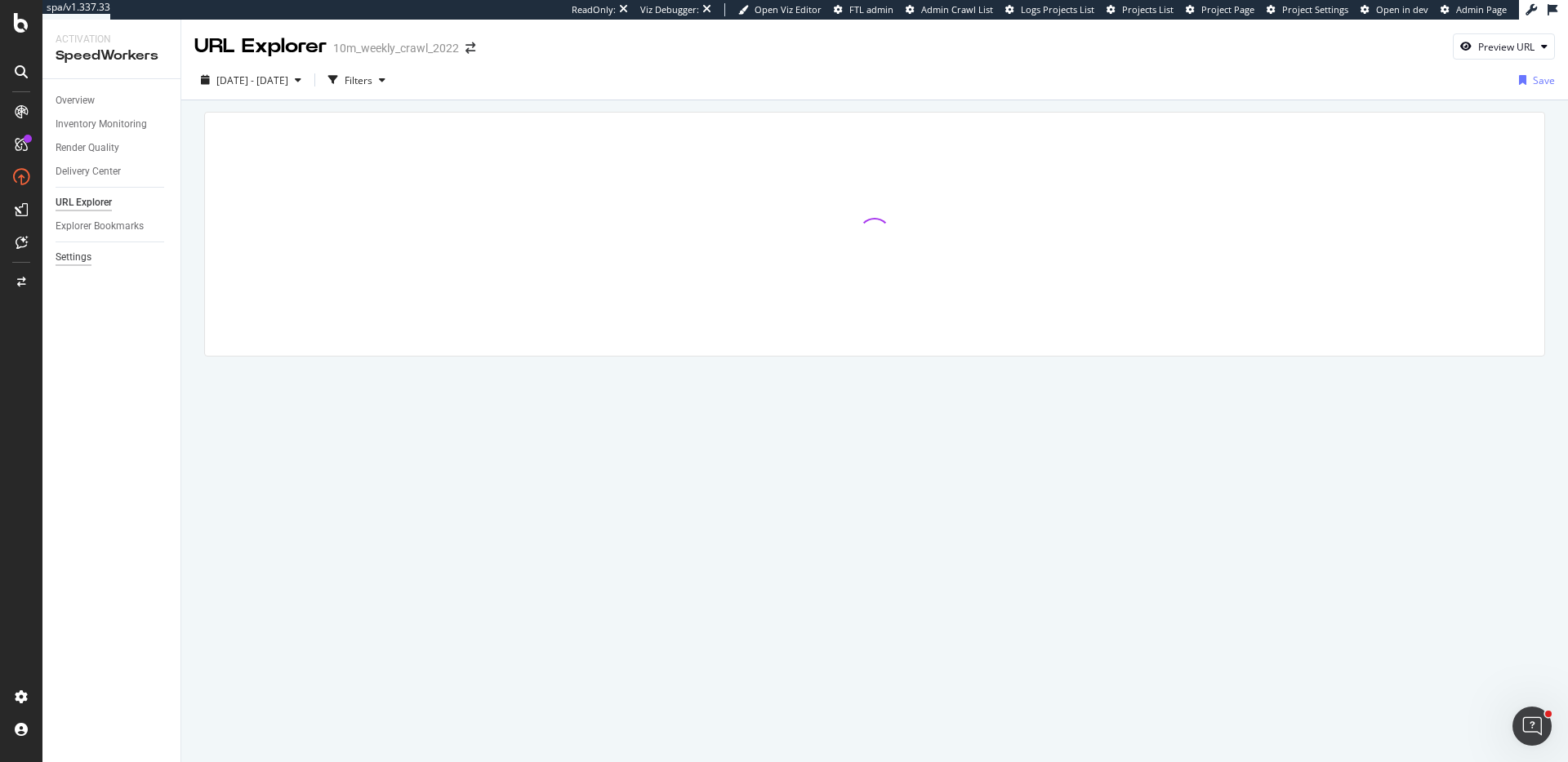
click at [81, 256] on div "Settings" at bounding box center [73, 257] width 36 height 18
